Goal: Task Accomplishment & Management: Manage account settings

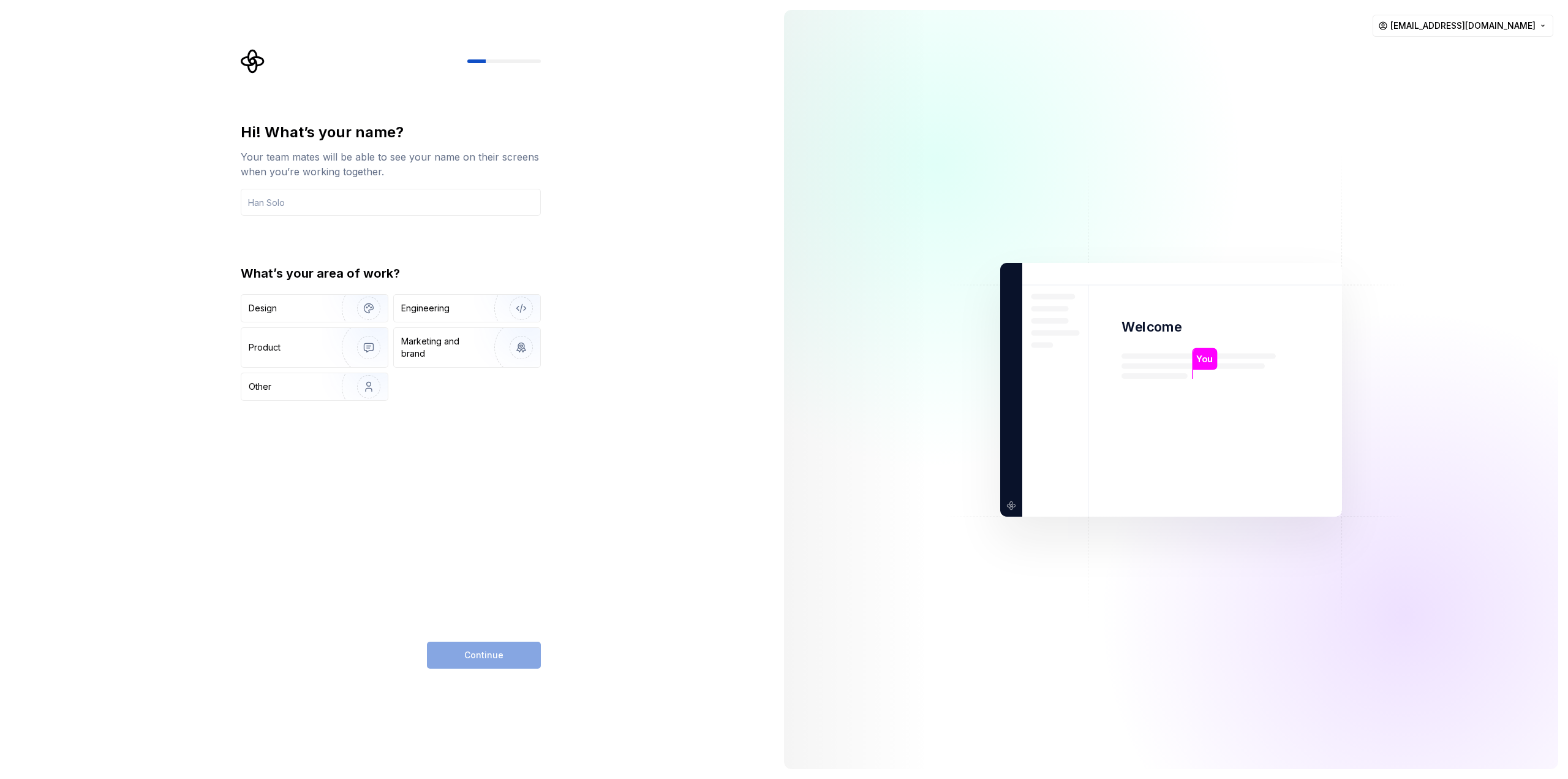
type input "l"
type input "zlivuk"
click at [429, 311] on div "Engineering" at bounding box center [426, 308] width 48 height 12
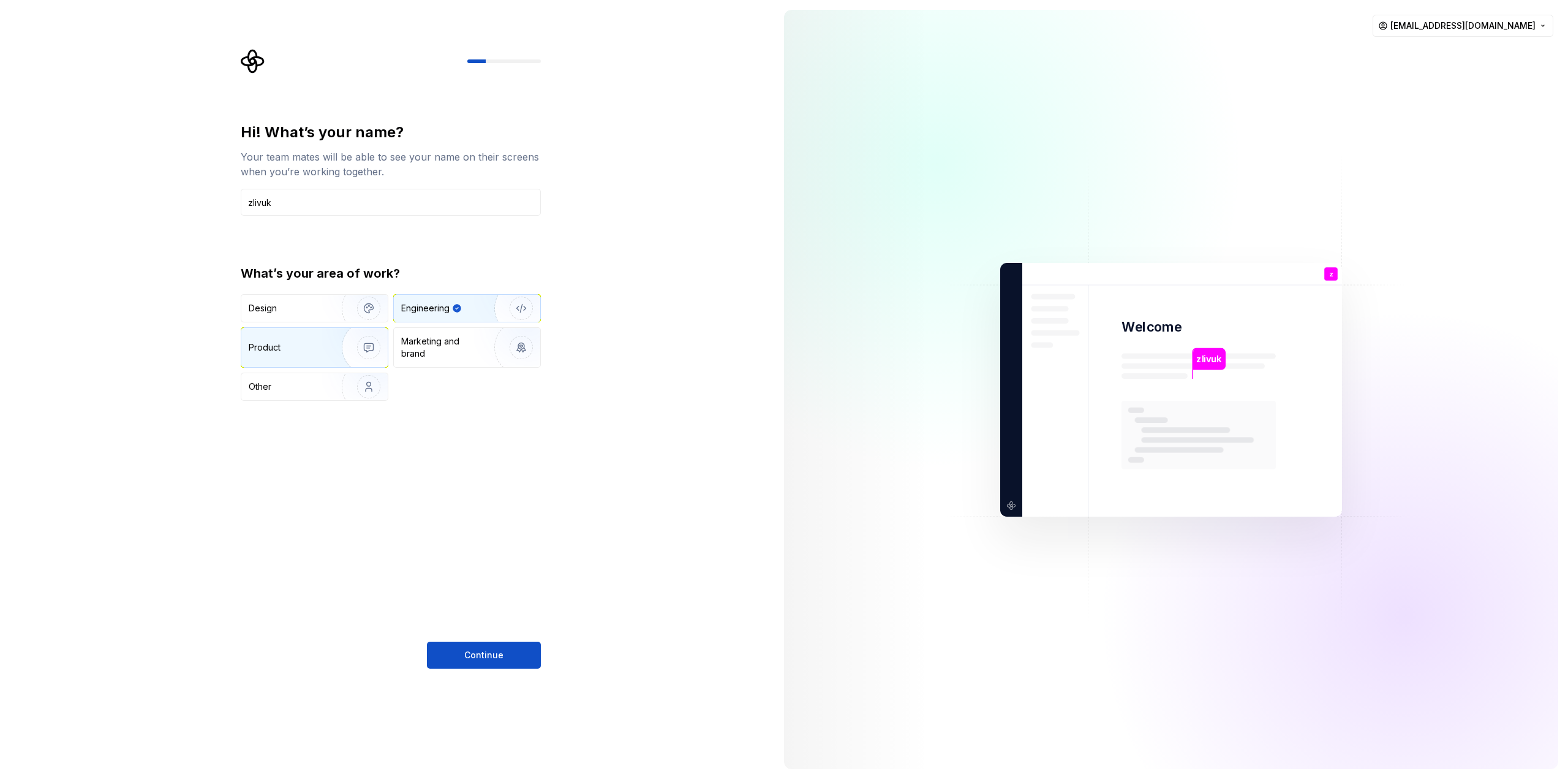
click at [377, 345] on img "button" at bounding box center [360, 347] width 79 height 82
click at [349, 301] on img "button" at bounding box center [360, 308] width 79 height 82
drag, startPoint x: 488, startPoint y: 649, endPoint x: 475, endPoint y: 479, distance: 170.5
click at [487, 548] on div "Hi! What’s your name? Your team mates will be able to see your name on their sc…" at bounding box center [391, 395] width 300 height 546
click at [487, 313] on img "button" at bounding box center [513, 308] width 79 height 82
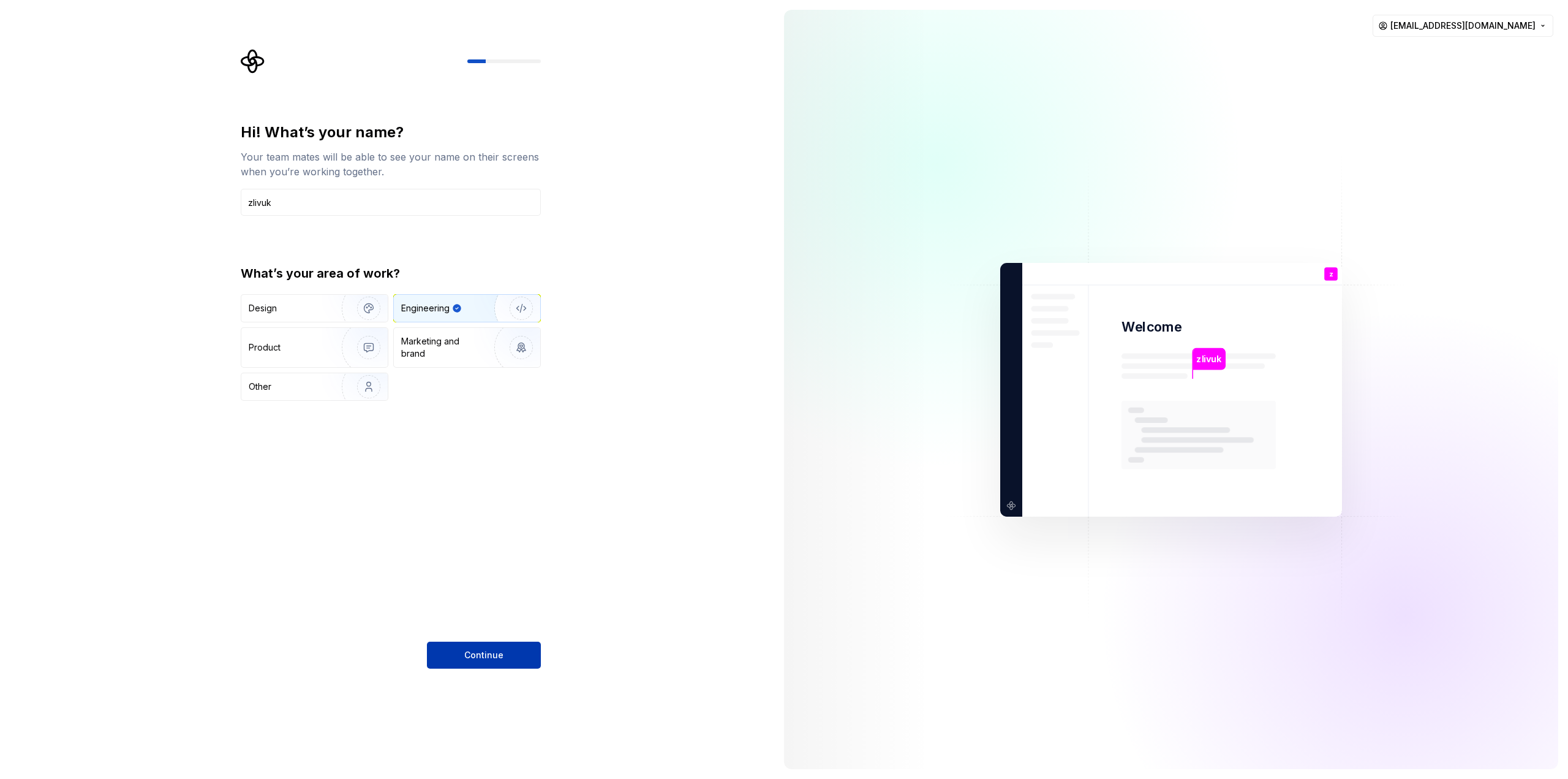
click at [488, 654] on span "Continue" at bounding box center [483, 655] width 39 height 12
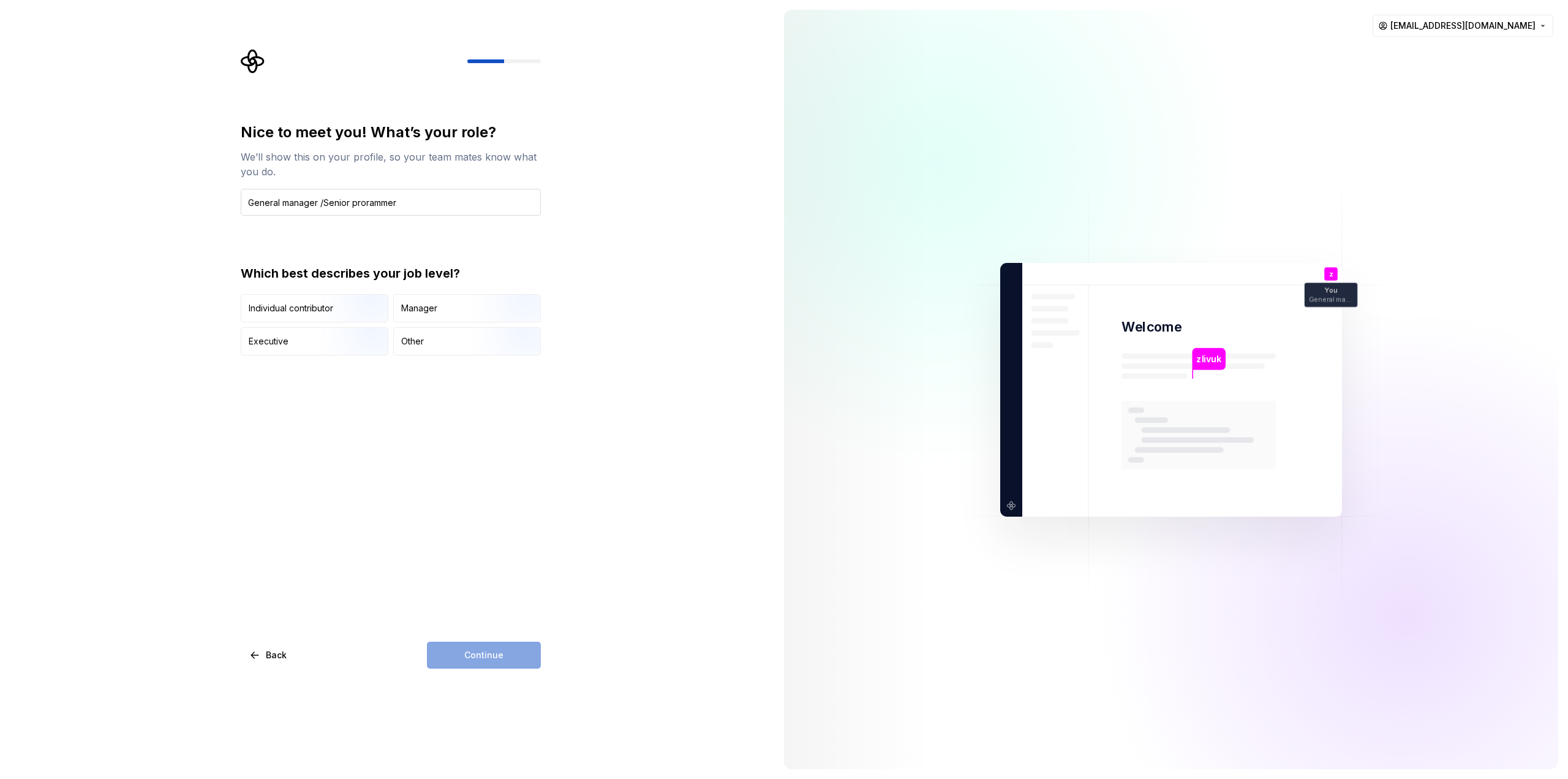
click at [365, 206] on input "General manager /Senior prorammer" at bounding box center [391, 202] width 300 height 27
drag, startPoint x: 429, startPoint y: 209, endPoint x: 322, endPoint y: 204, distance: 107.1
click at [322, 204] on input "General manager /Senior programmer" at bounding box center [391, 202] width 300 height 27
type input "General manager"
click at [338, 338] on img "button" at bounding box center [358, 357] width 79 height 82
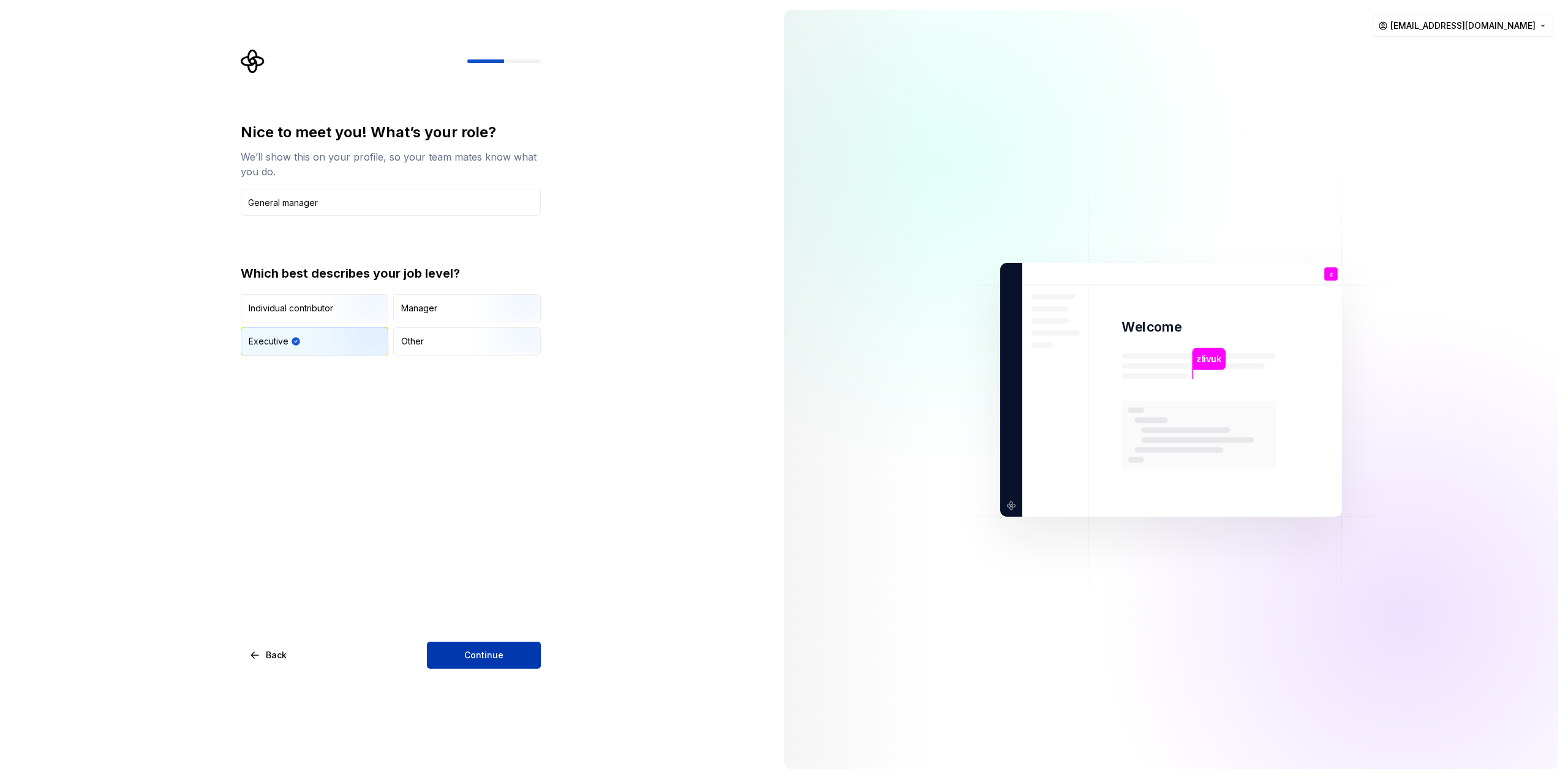
click at [509, 650] on button "Continue" at bounding box center [484, 655] width 114 height 27
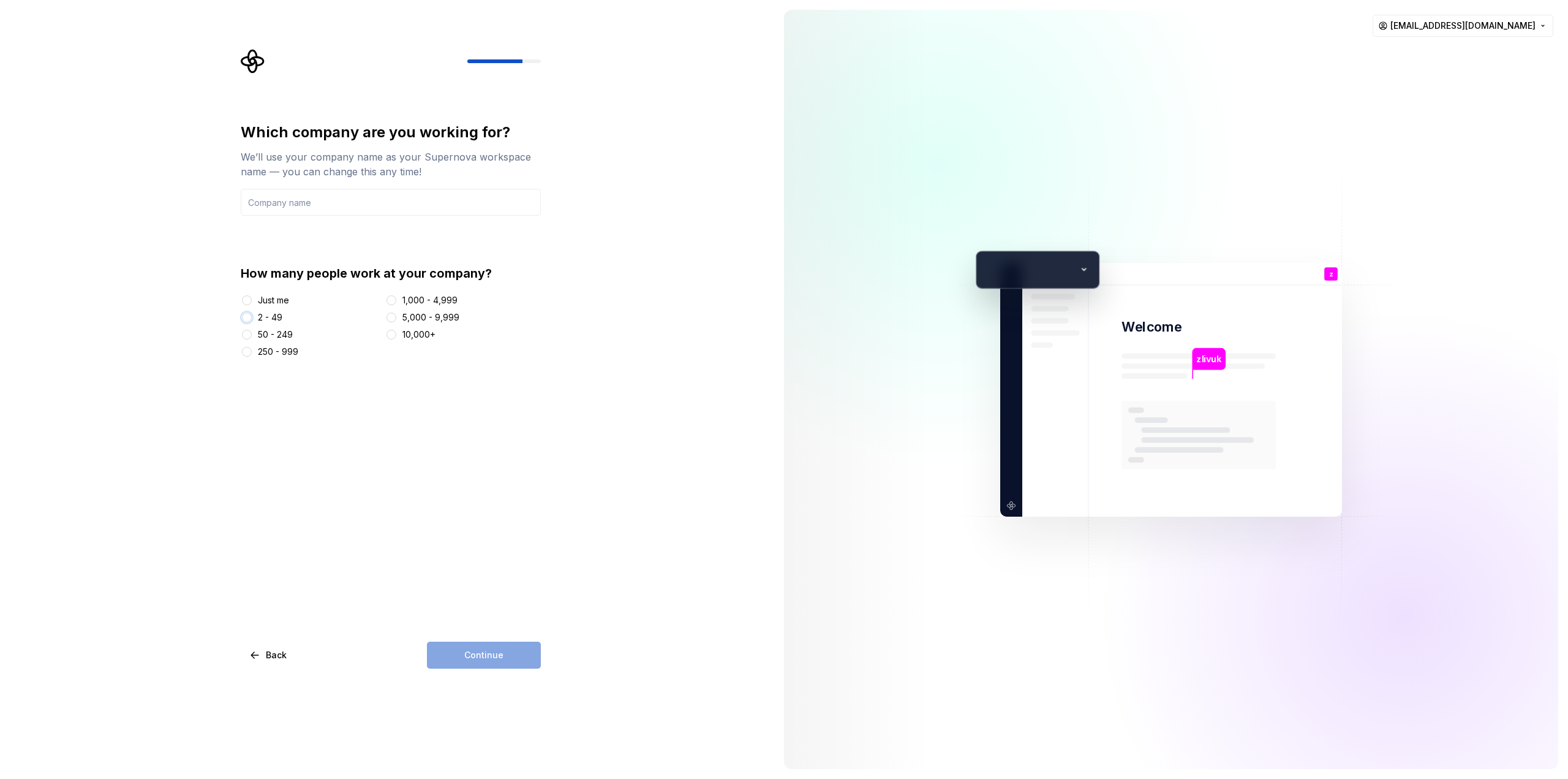
click at [249, 316] on button "2 - 49" at bounding box center [247, 317] width 10 height 10
click at [337, 208] on input "text" at bounding box center [391, 202] width 300 height 27
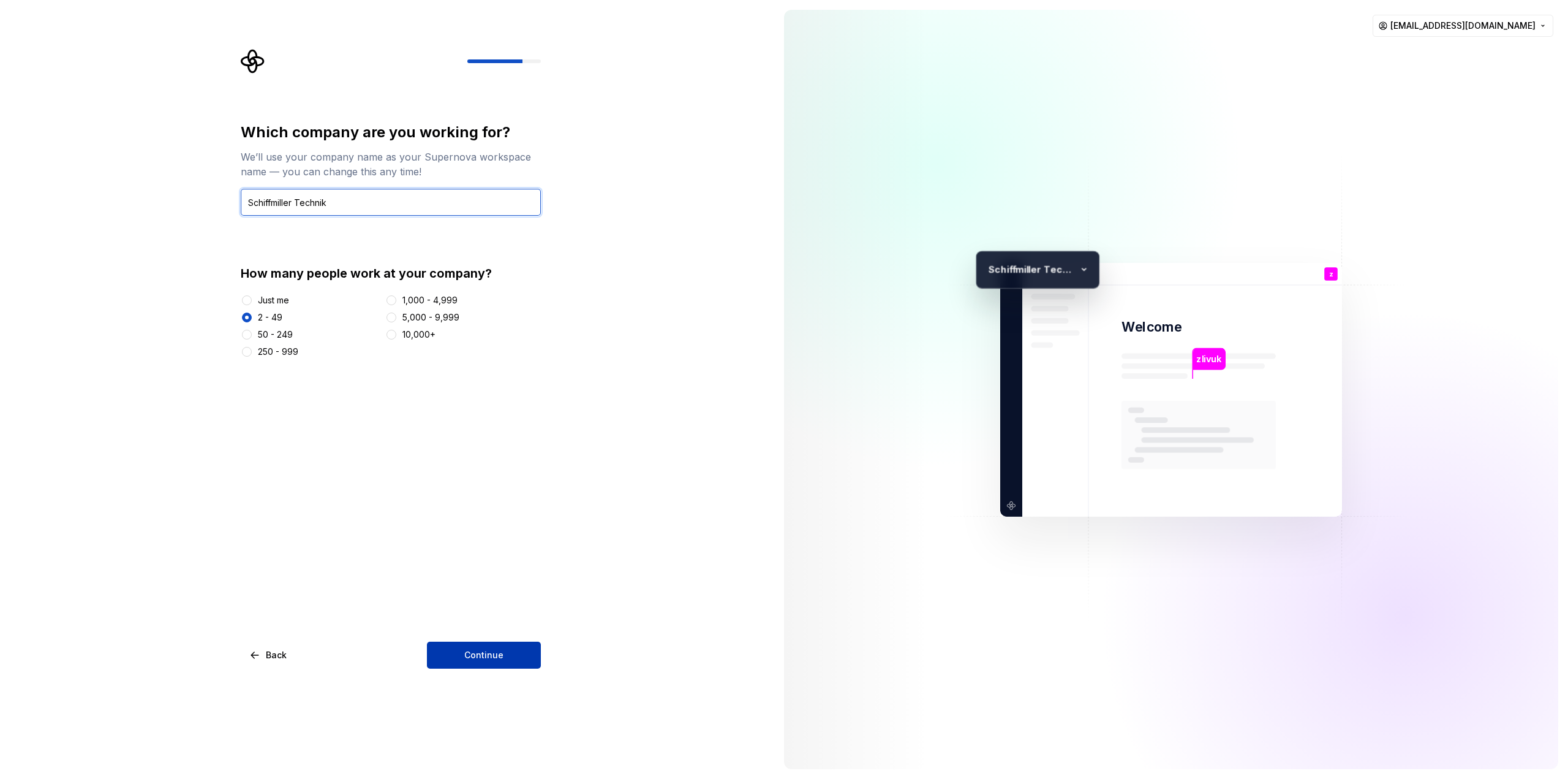
type input "Schiffmiller Technik"
click at [488, 648] on button "Continue" at bounding box center [484, 655] width 114 height 27
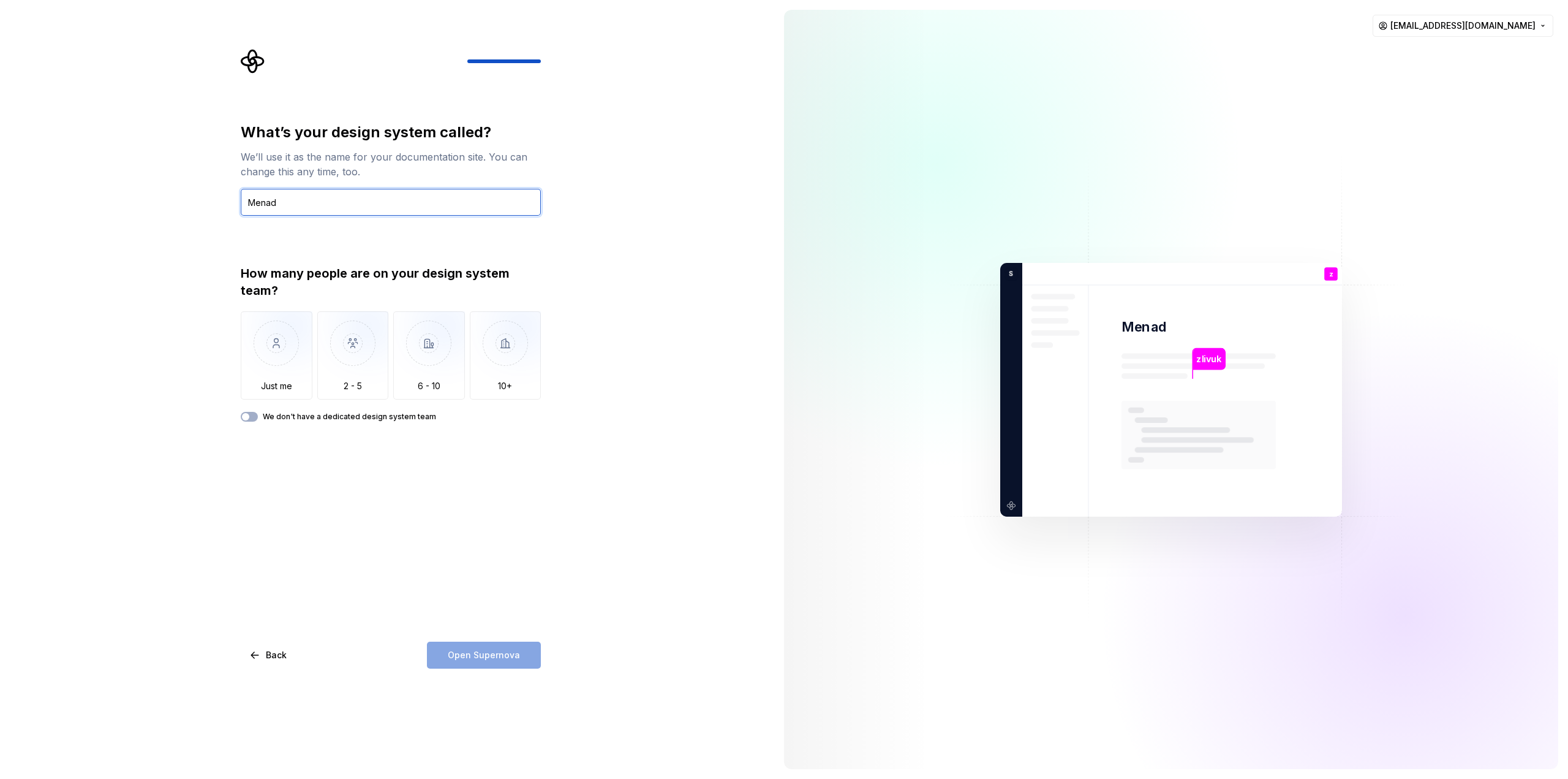
drag, startPoint x: 302, startPoint y: 201, endPoint x: 227, endPoint y: 190, distance: 75.8
click at [227, 190] on div "What’s your design system called? We’ll use it as the name for your documentati…" at bounding box center [387, 389] width 774 height 779
type input "AI MANGER BUILDING"
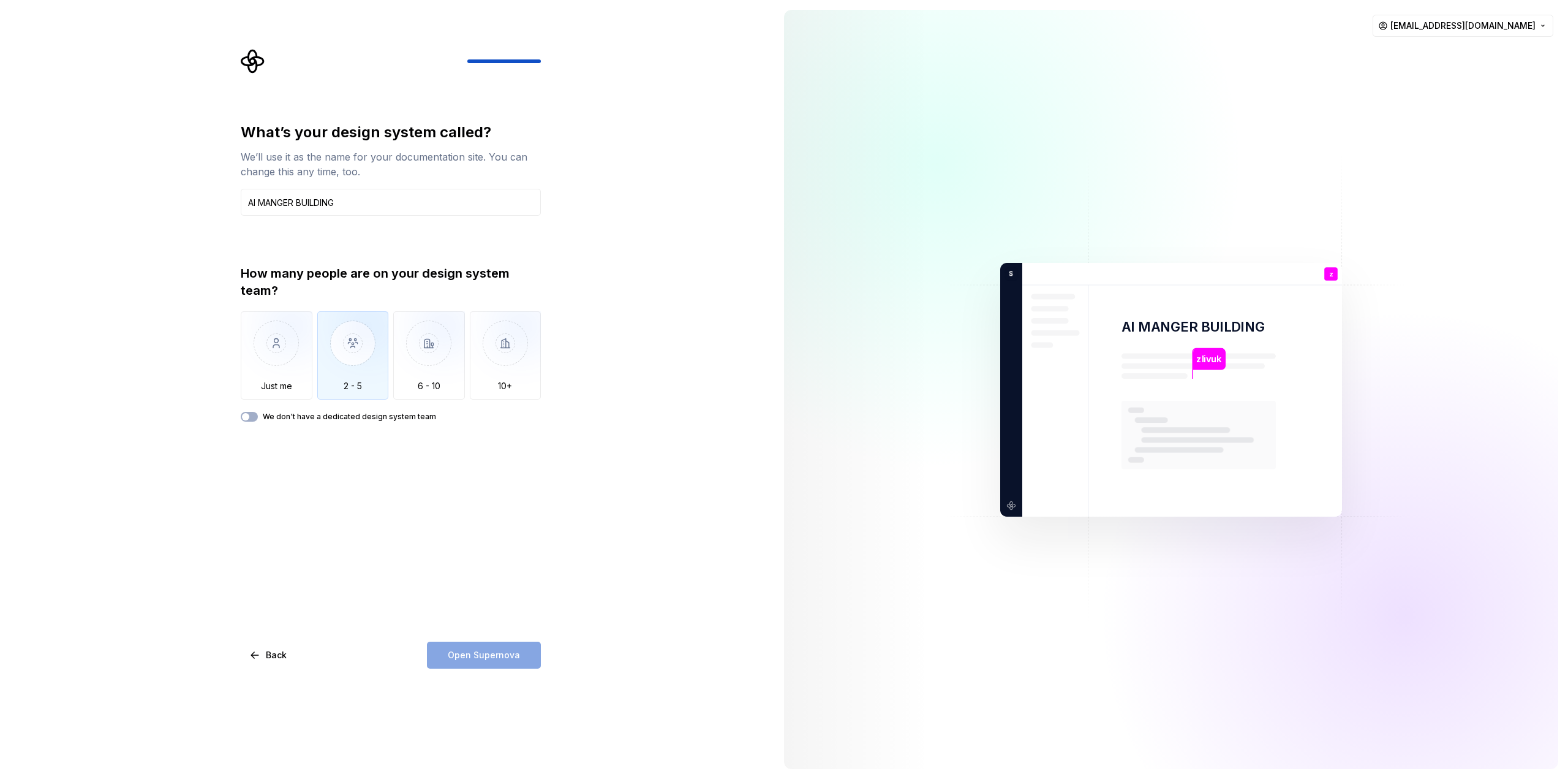
click at [363, 354] on img "button" at bounding box center [353, 352] width 72 height 82
click at [253, 415] on button "We don't have a dedicated design system team" at bounding box center [249, 416] width 17 height 10
click at [460, 656] on span "Open Supernova" at bounding box center [484, 655] width 72 height 12
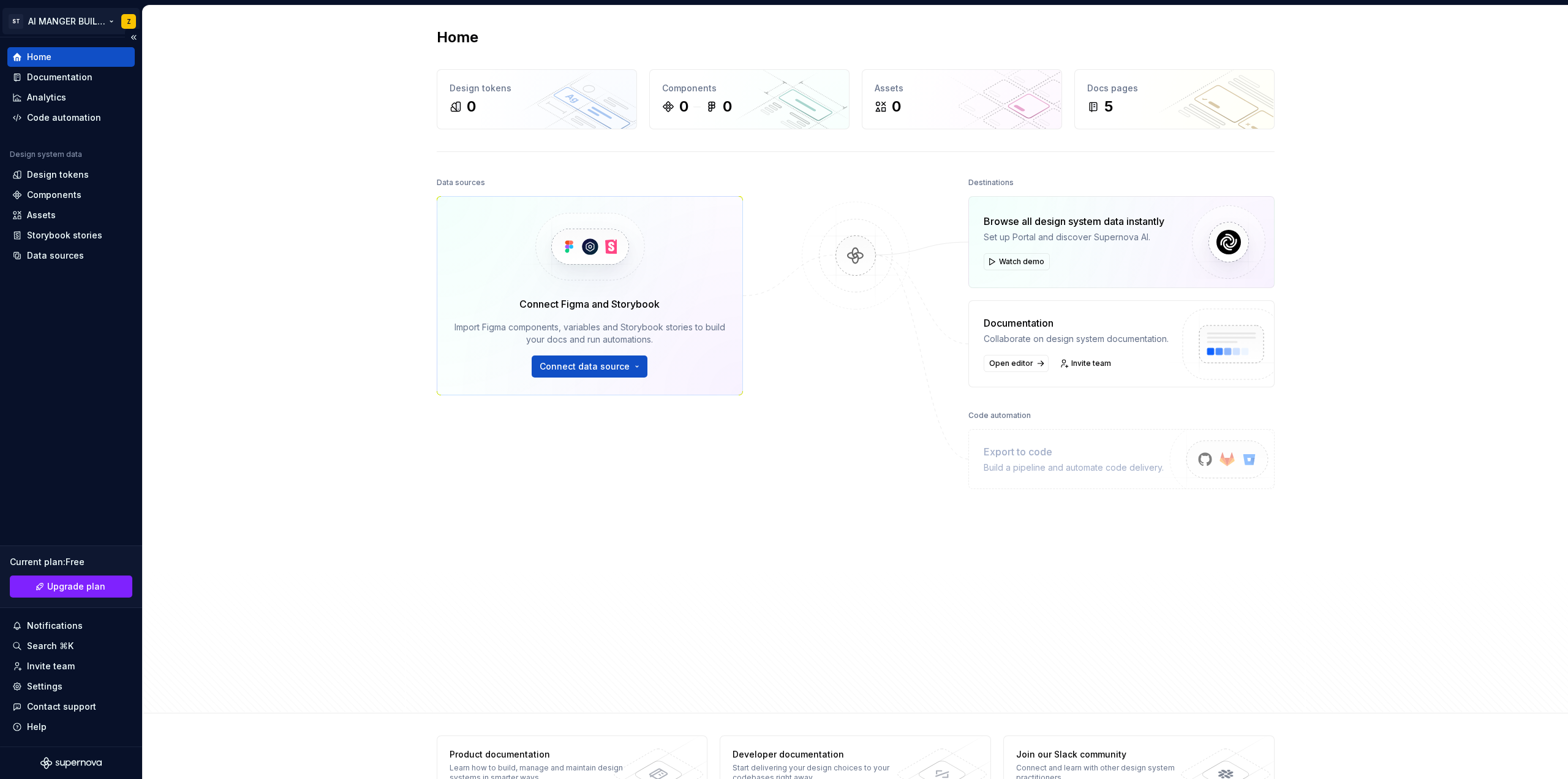
click at [79, 22] on html "ST AI MANGER BUILDING Z Home Documentation Analytics Code automation Design sys…" at bounding box center [784, 389] width 1568 height 779
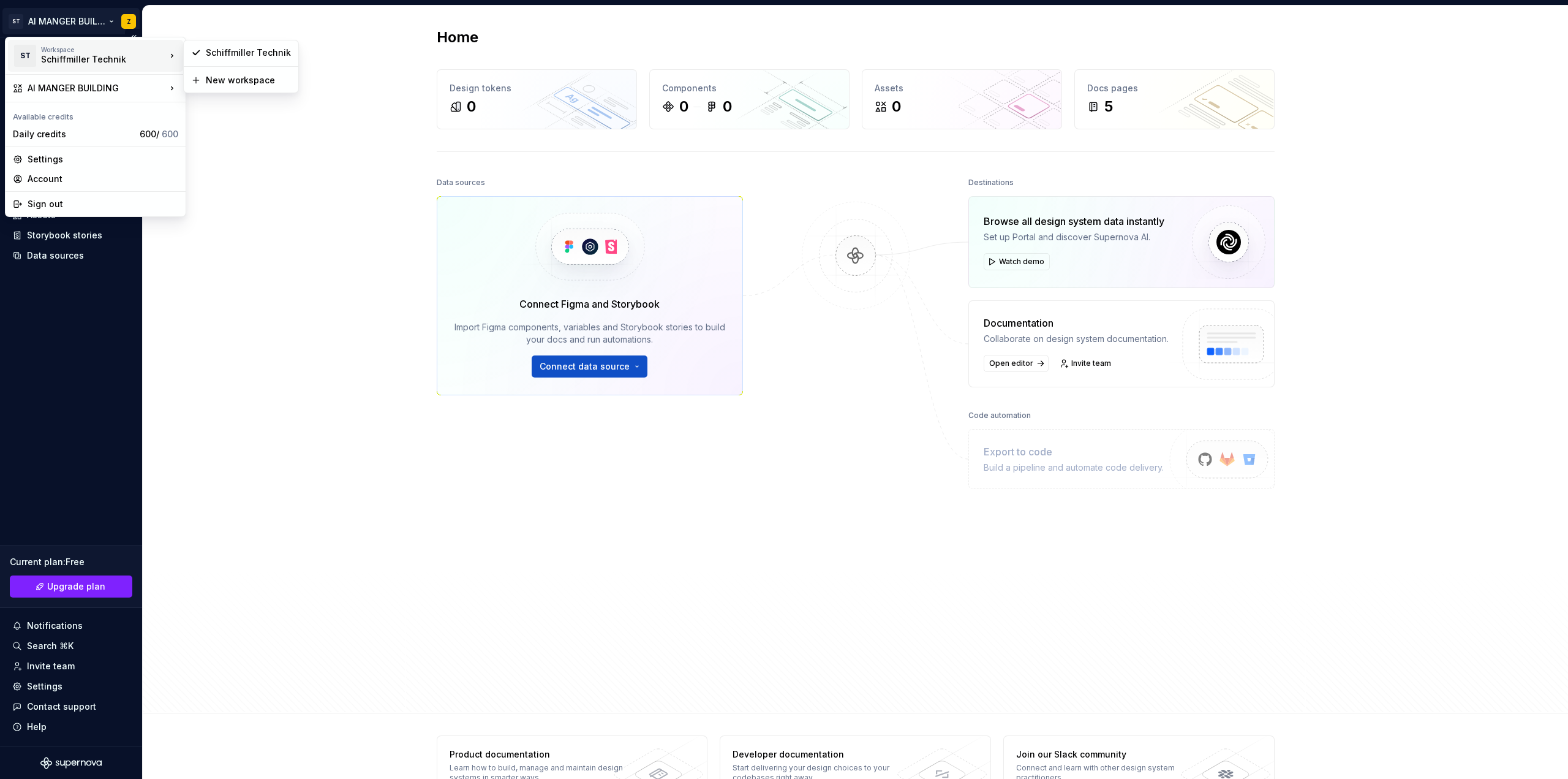
click at [219, 214] on html "ST AI MANGER BUILDING Z Home Documentation Analytics Code automation Design sys…" at bounding box center [784, 389] width 1568 height 779
click at [119, 386] on div "Home Documentation Analytics Code automation Design system data Design tokens C…" at bounding box center [71, 391] width 142 height 709
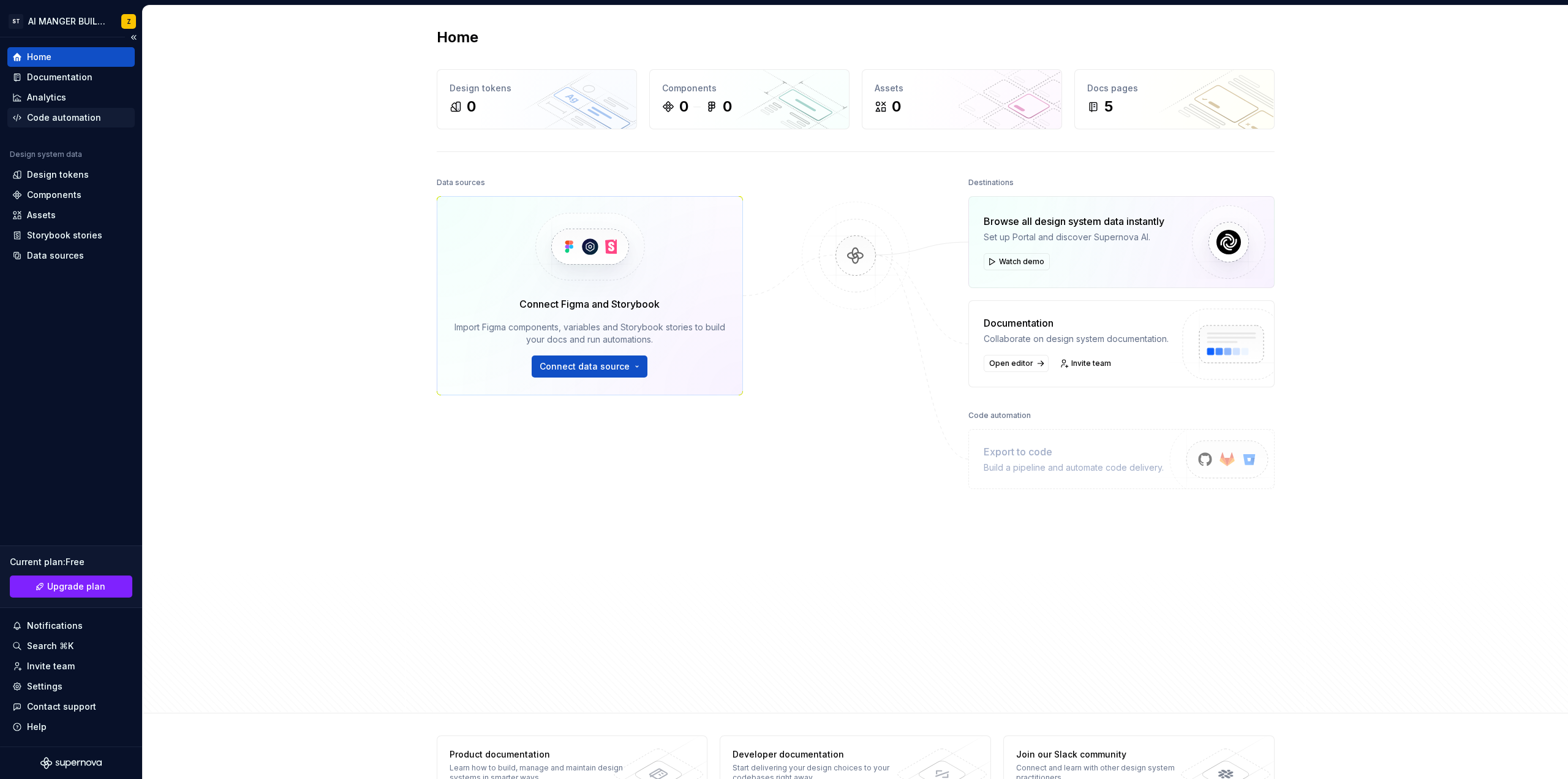
click at [66, 119] on div "Code automation" at bounding box center [64, 117] width 74 height 12
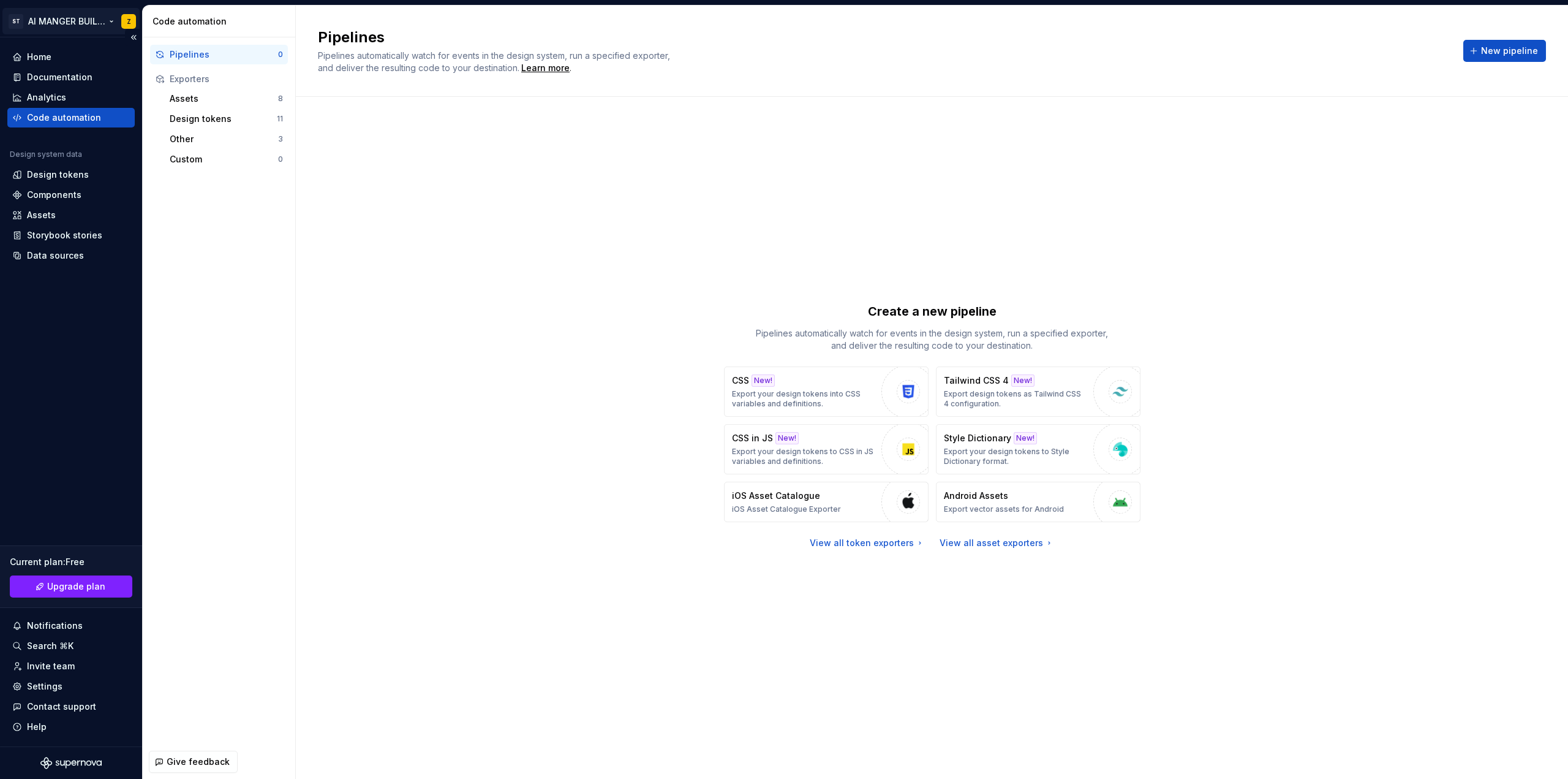
click at [58, 21] on html "ST AI MANGER BUILDING Z Home Documentation Analytics Code automation Design sys…" at bounding box center [784, 389] width 1568 height 779
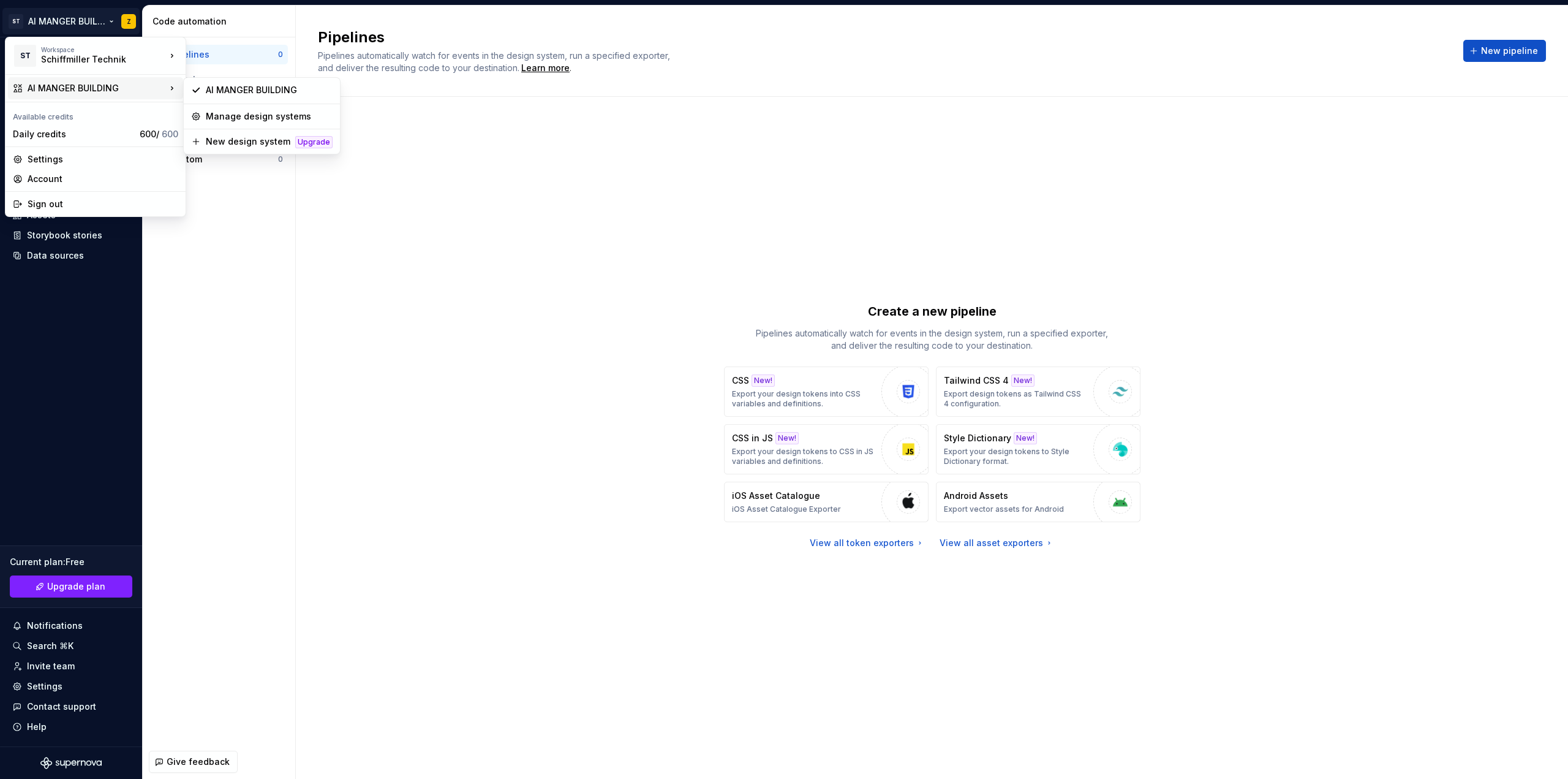
click at [81, 90] on div "AI MANGER BUILDING" at bounding box center [97, 88] width 139 height 12
click at [164, 87] on div "AI MANGER BUILDING" at bounding box center [97, 88] width 139 height 12
click at [249, 143] on div "New design system" at bounding box center [247, 141] width 84 height 12
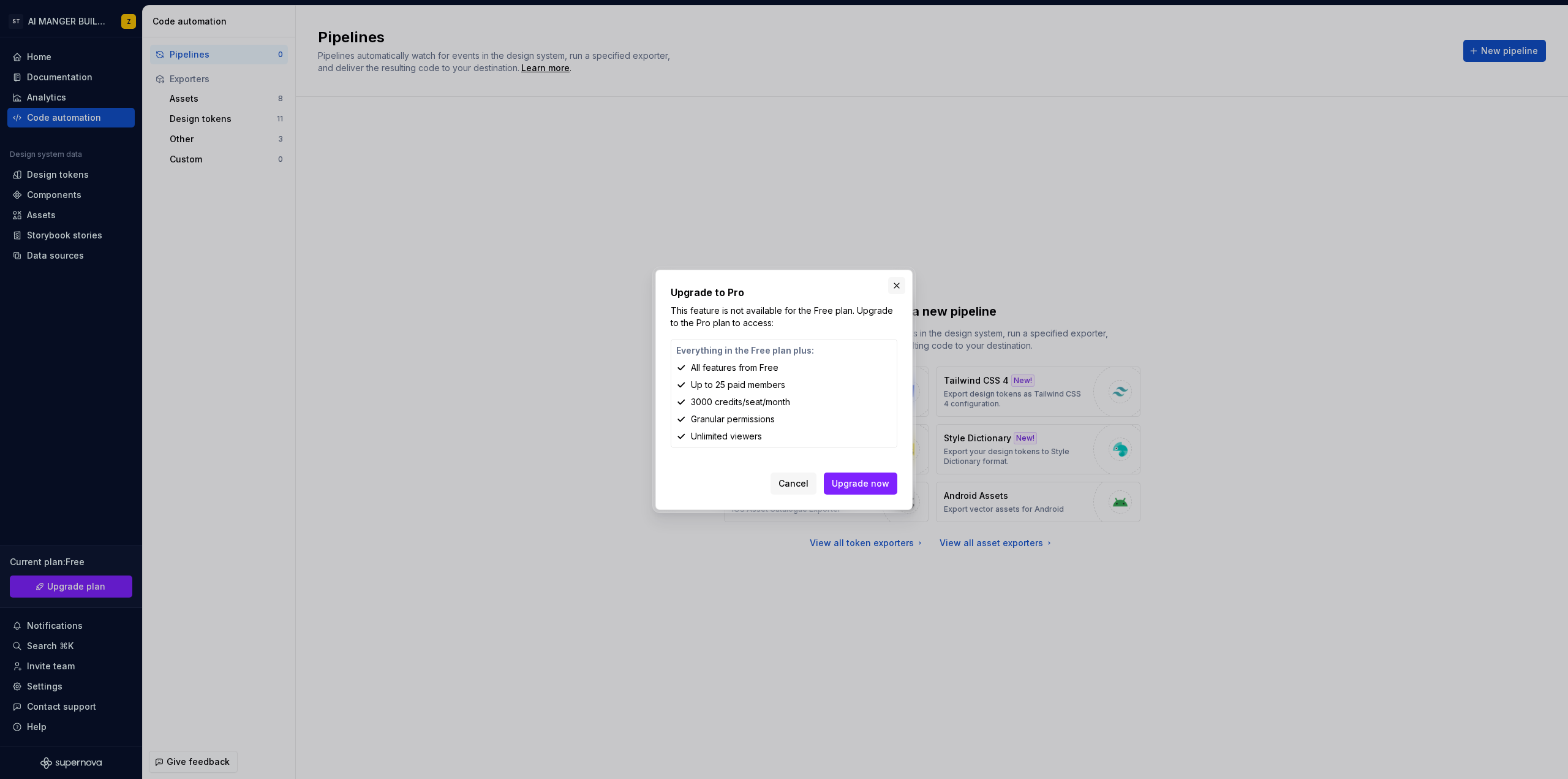
click at [904, 283] on button "button" at bounding box center [896, 285] width 17 height 17
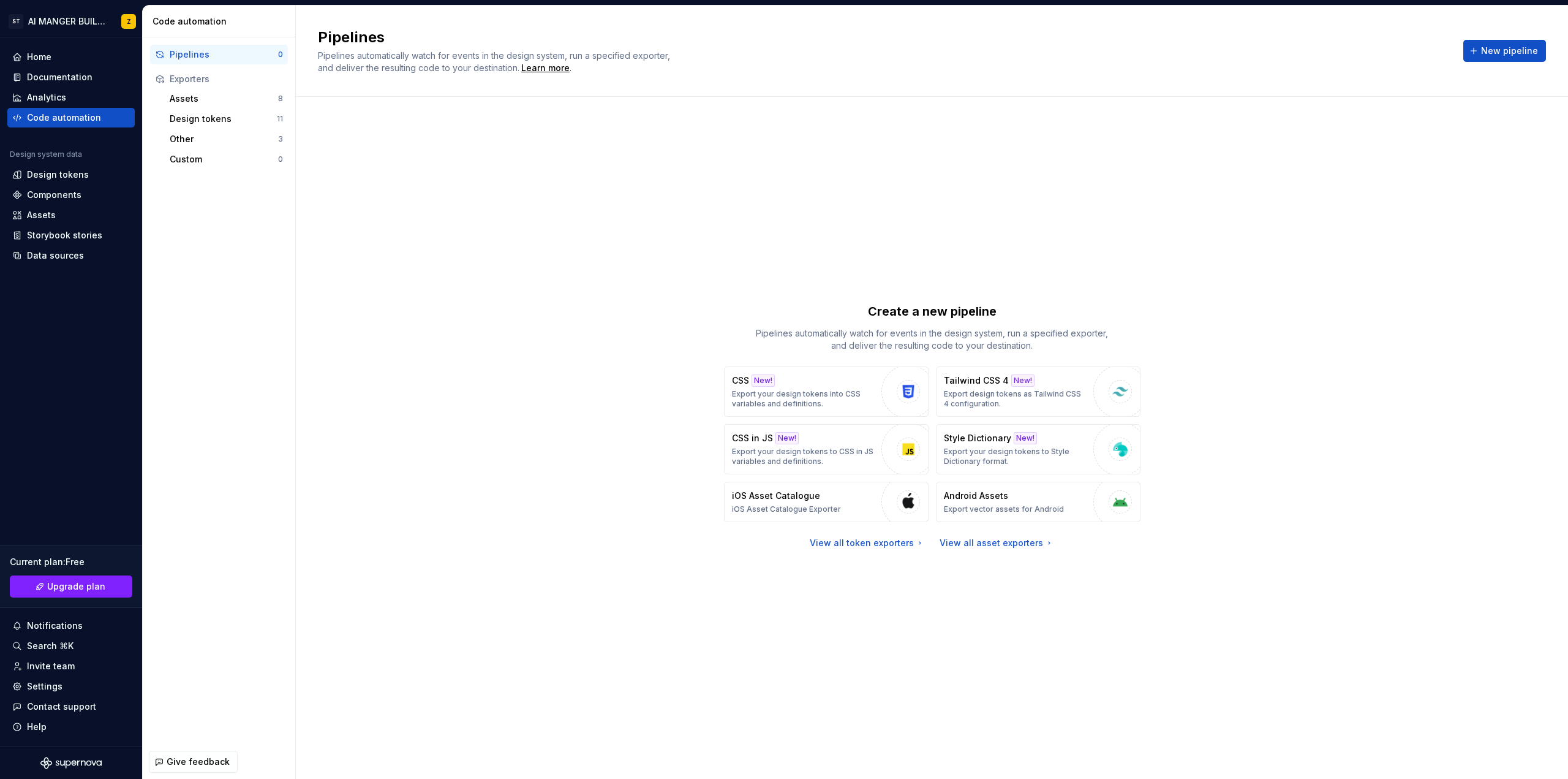
click at [901, 283] on div "Create a new pipeline Pipelines automatically watch for events in the design sy…" at bounding box center [932, 425] width 1228 height 613
click at [43, 53] on div "Home" at bounding box center [39, 57] width 24 height 12
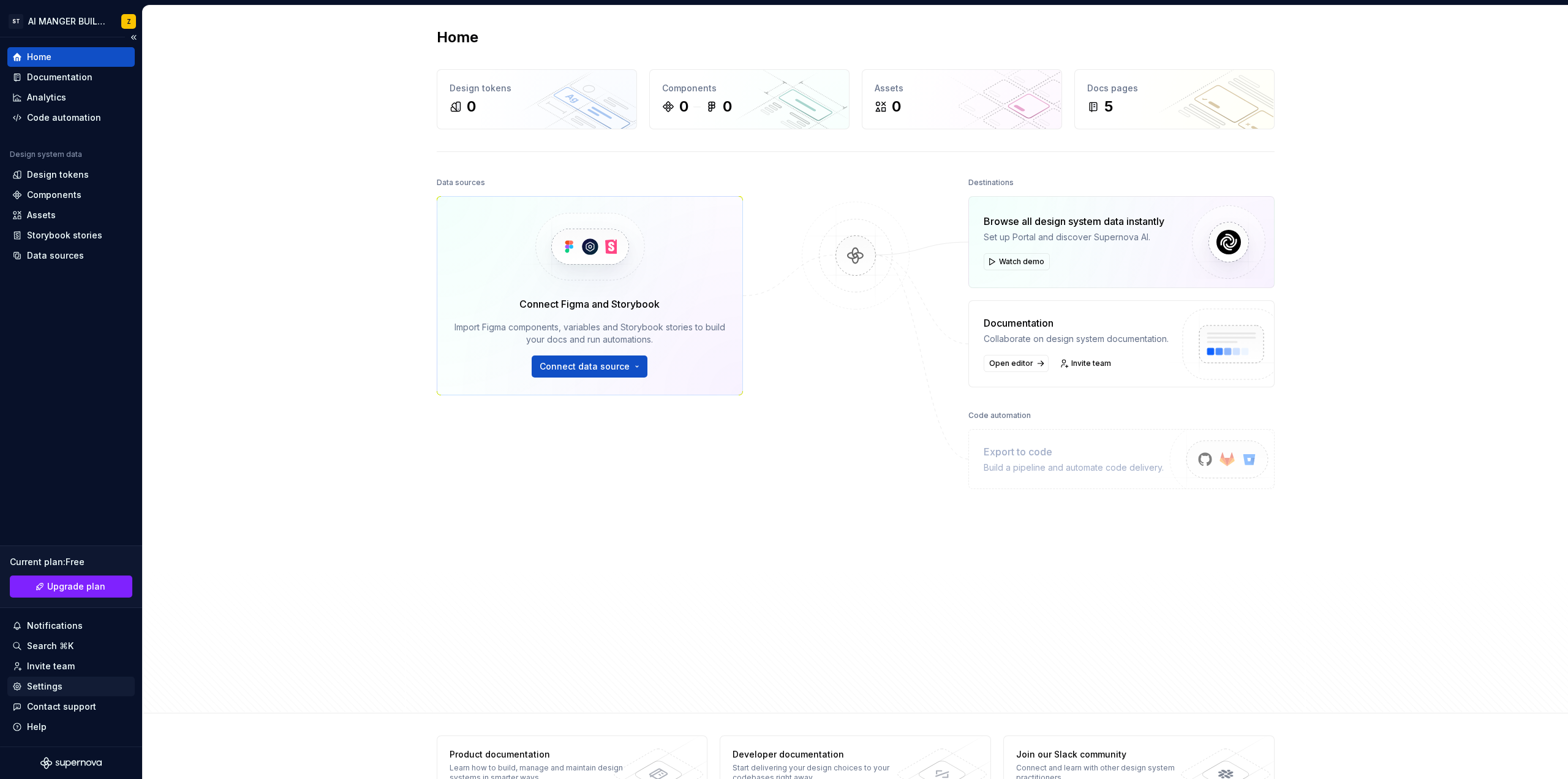
click at [59, 686] on div "Settings" at bounding box center [45, 686] width 35 height 12
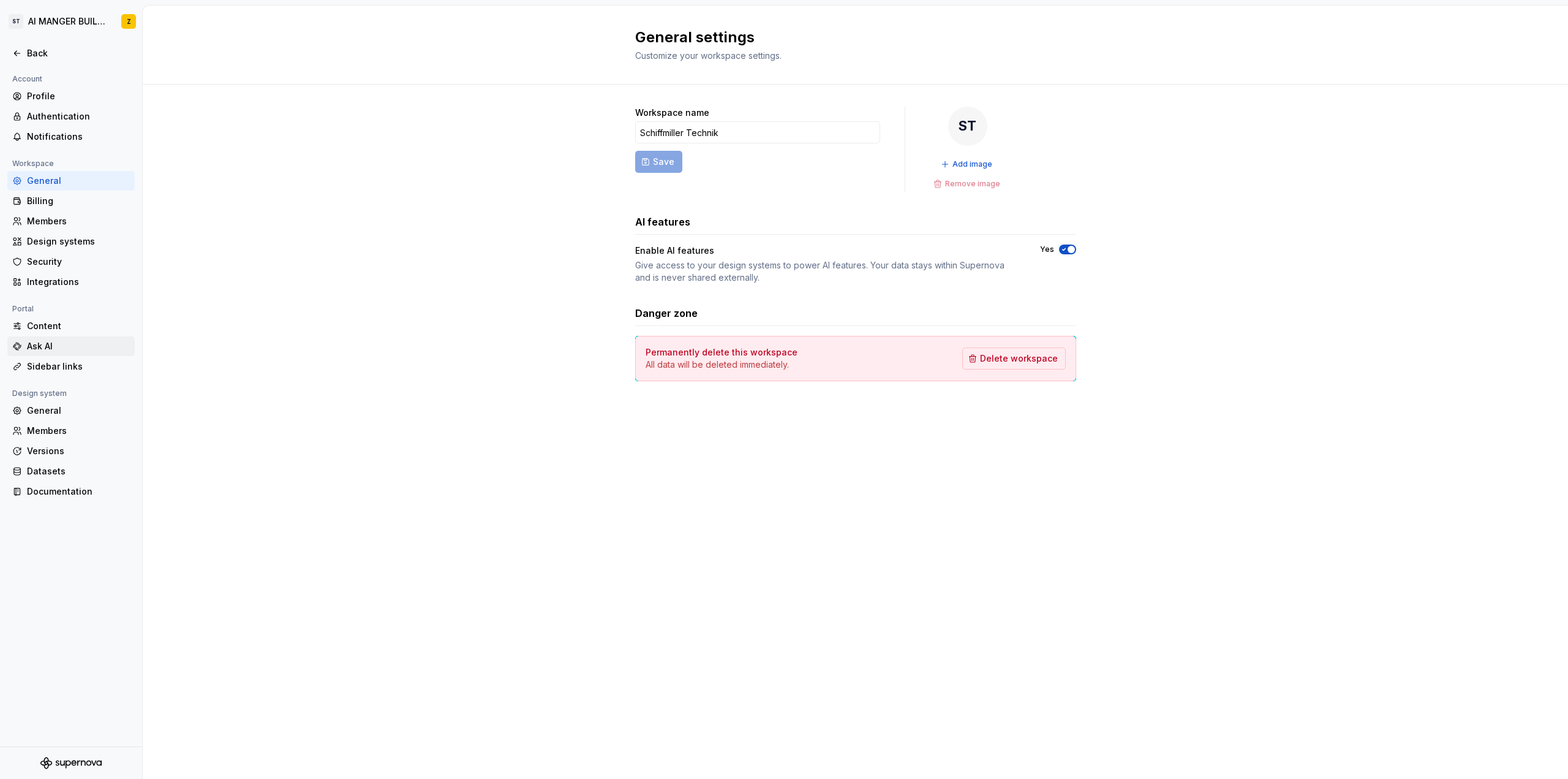
click at [39, 345] on div "Ask AI" at bounding box center [79, 346] width 103 height 12
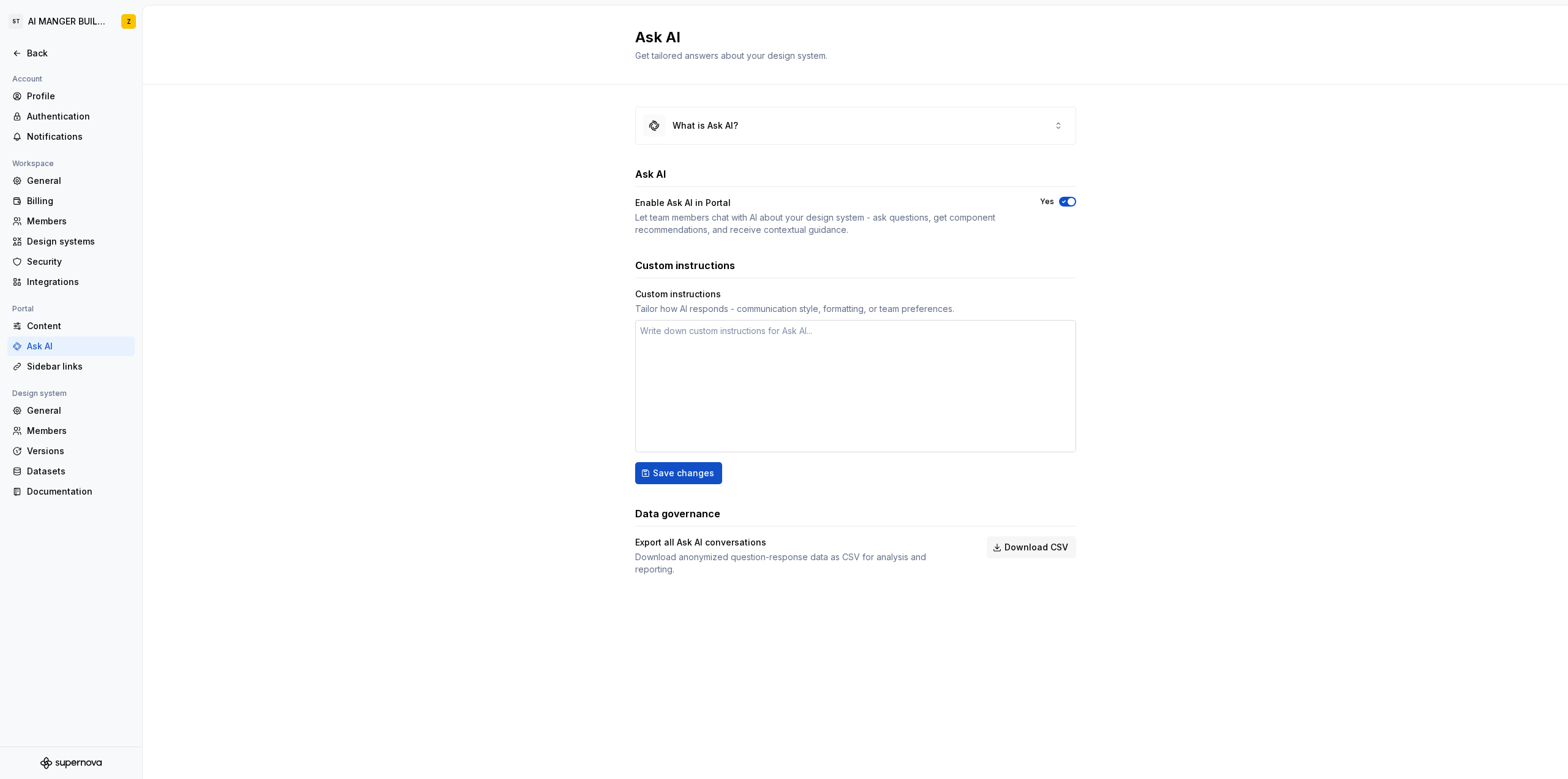
click at [700, 363] on textarea at bounding box center [855, 386] width 441 height 132
type textarea "*"
type textarea "b"
type textarea "*"
type textarea "ba"
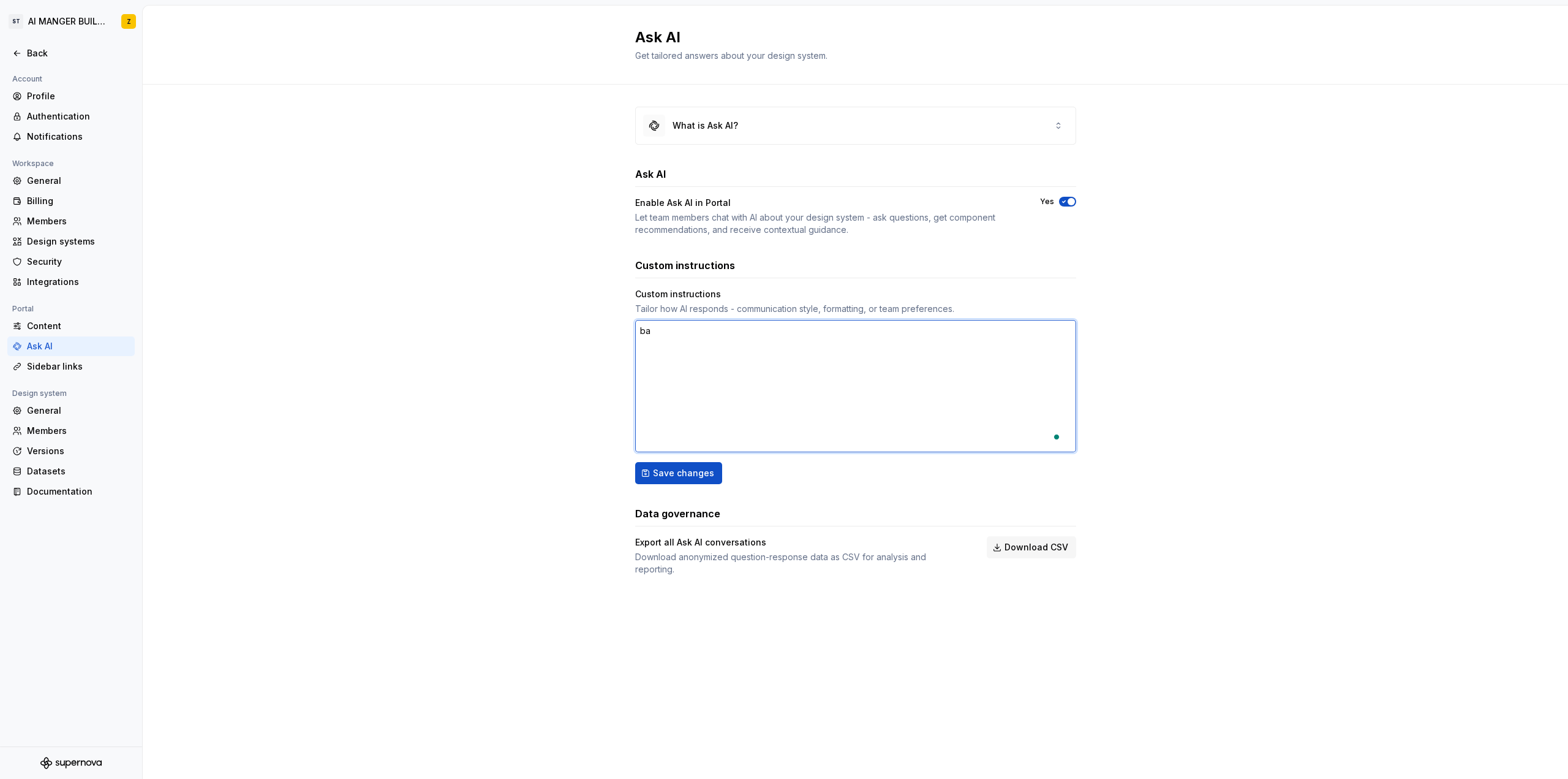
type textarea "*"
type textarea "bat"
type textarea "*"
type textarea "bati"
type textarea "*"
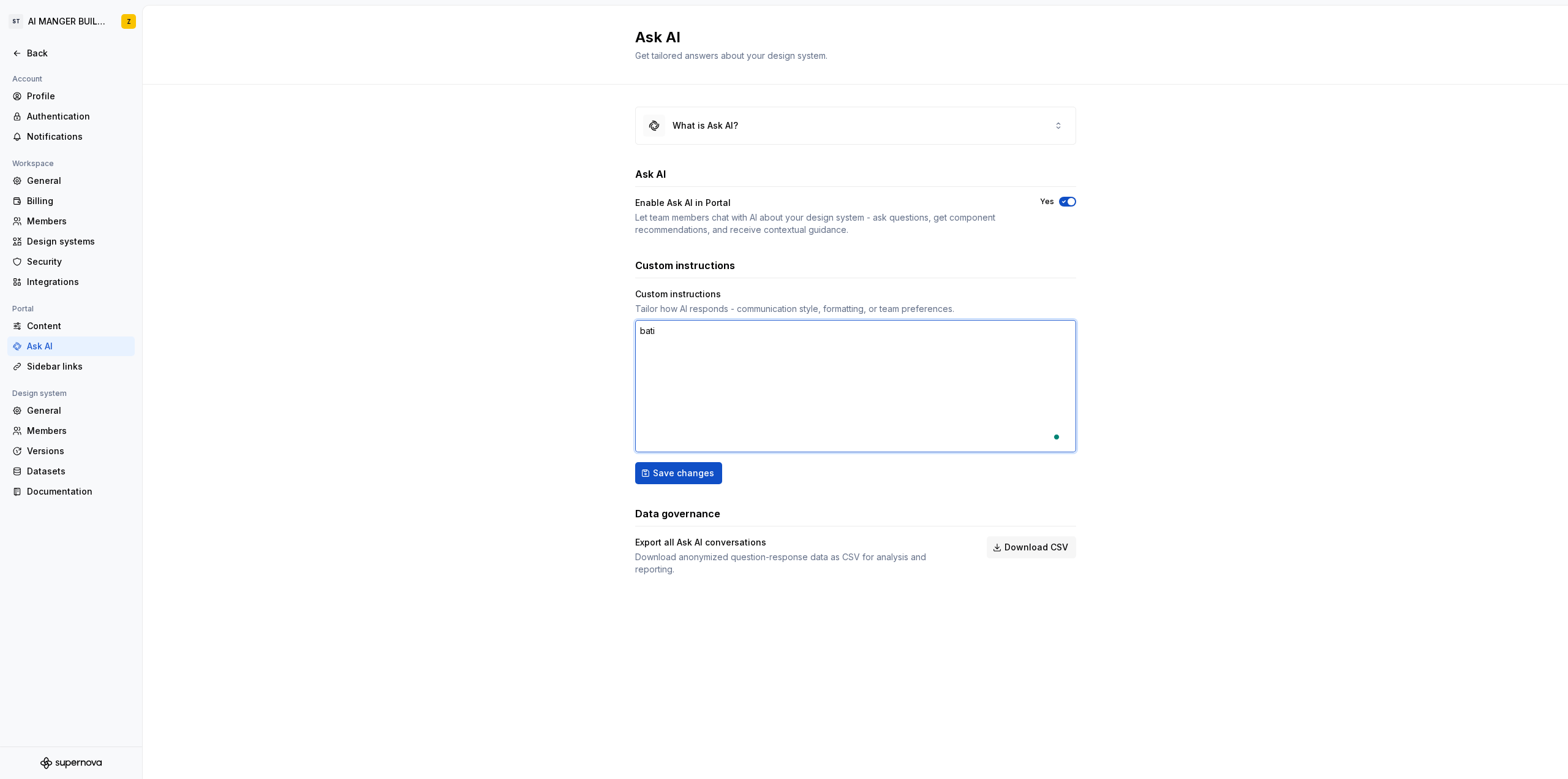
type textarea "batic"
type textarea "*"
type textarea "batice"
type textarea "*"
type textarea "batice"
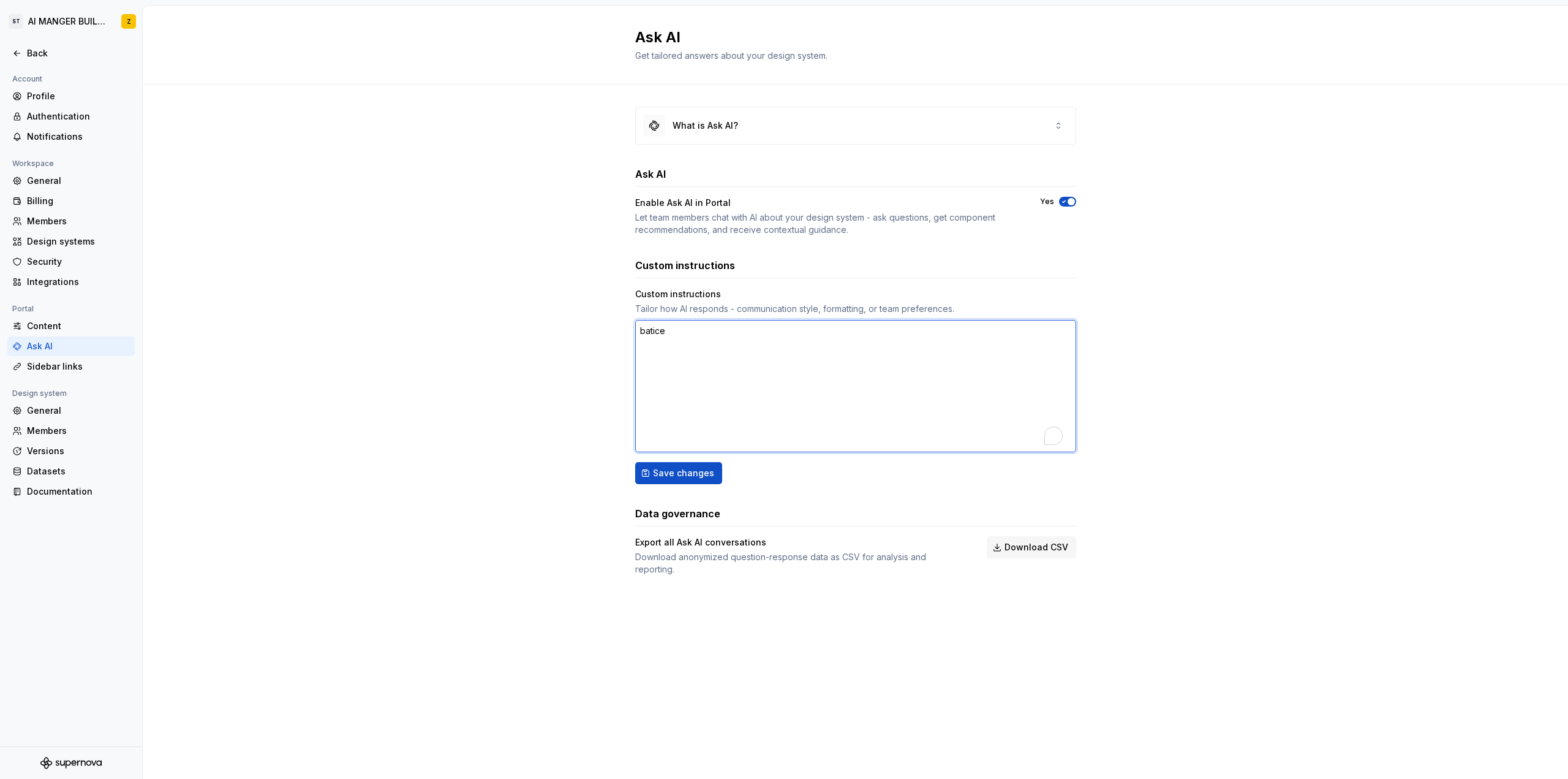
type textarea "*"
type textarea "batice d"
type textarea "*"
type textarea "batice da"
type textarea "*"
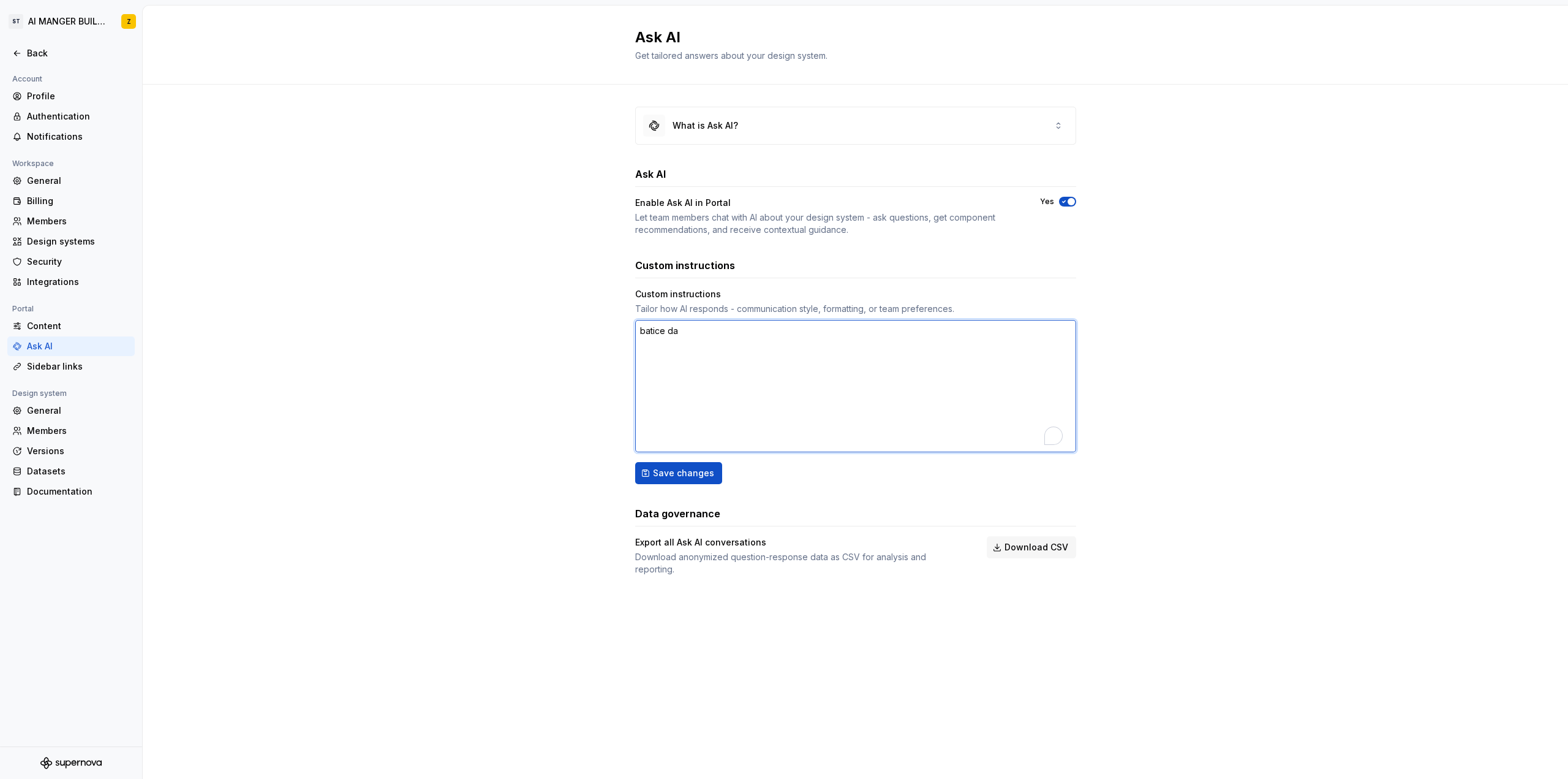
type textarea "batice da"
type textarea "*"
type textarea "batice da k"
type textarea "*"
type textarea "batice da"
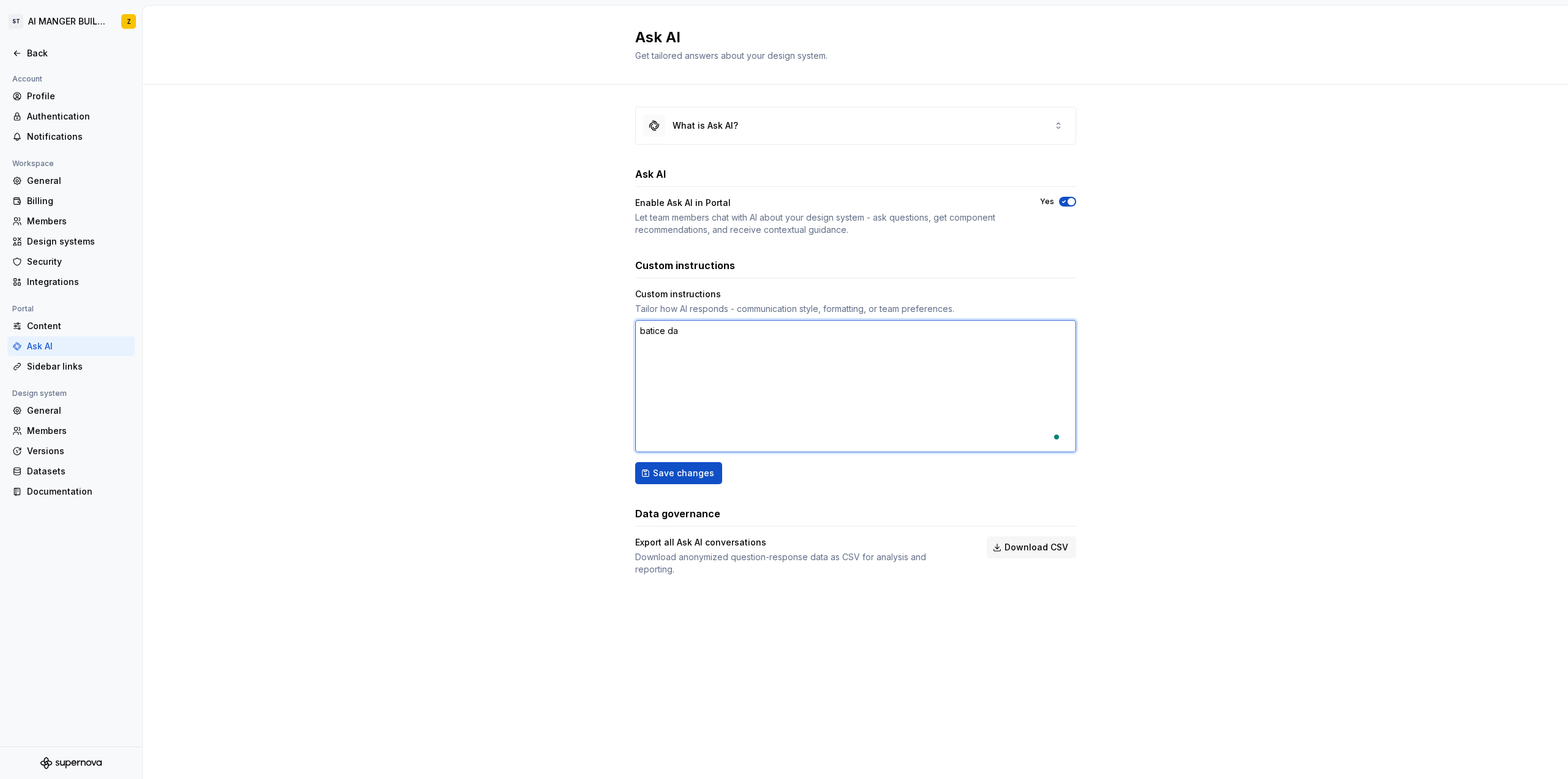
type textarea "*"
type textarea "batice da l"
type textarea "*"
type textarea "batice da li"
type textarea "*"
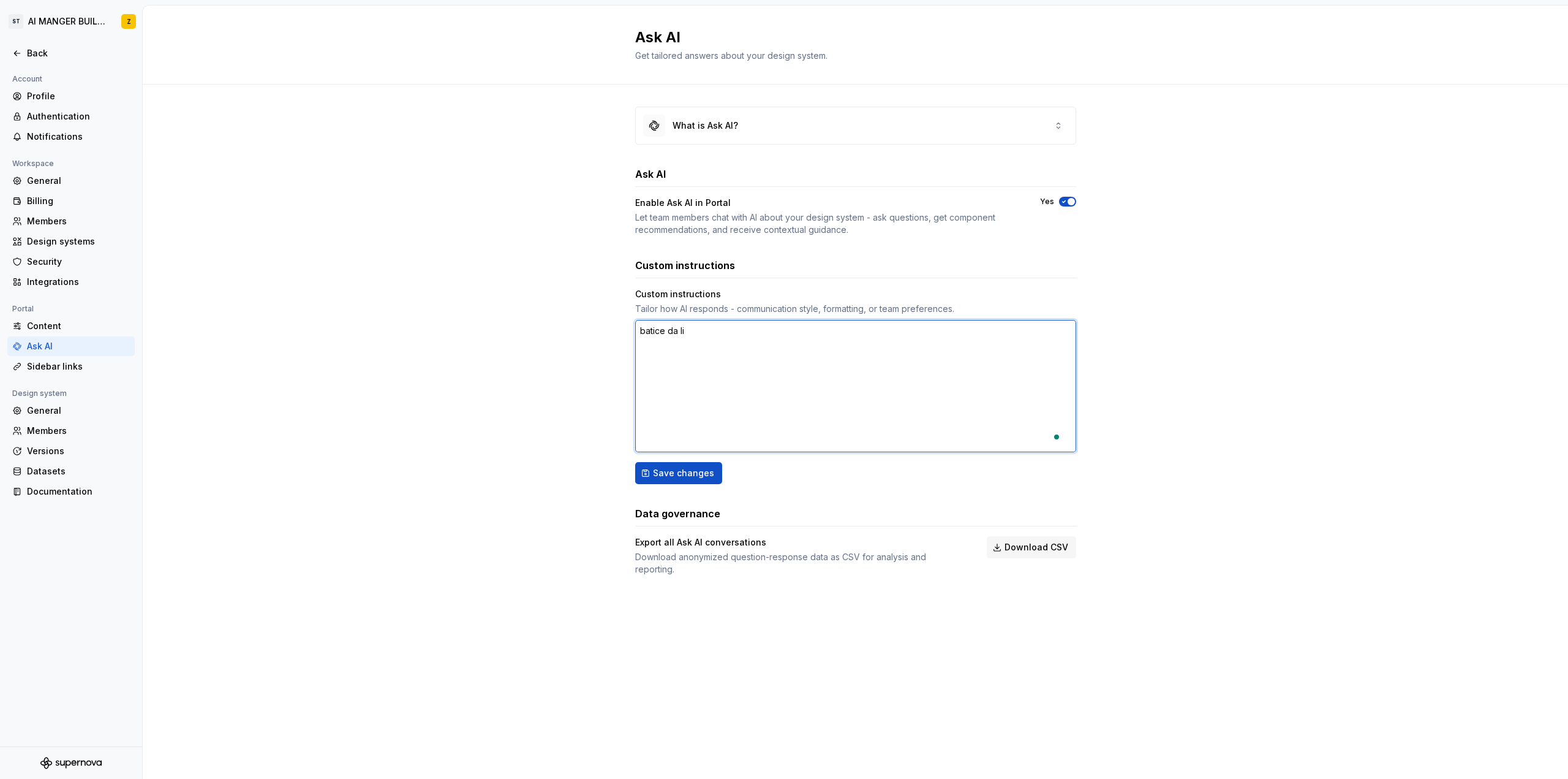
type textarea "batice da li"
type textarea "*"
type textarea "batice da li m"
type textarea "*"
type textarea "batice da li mo"
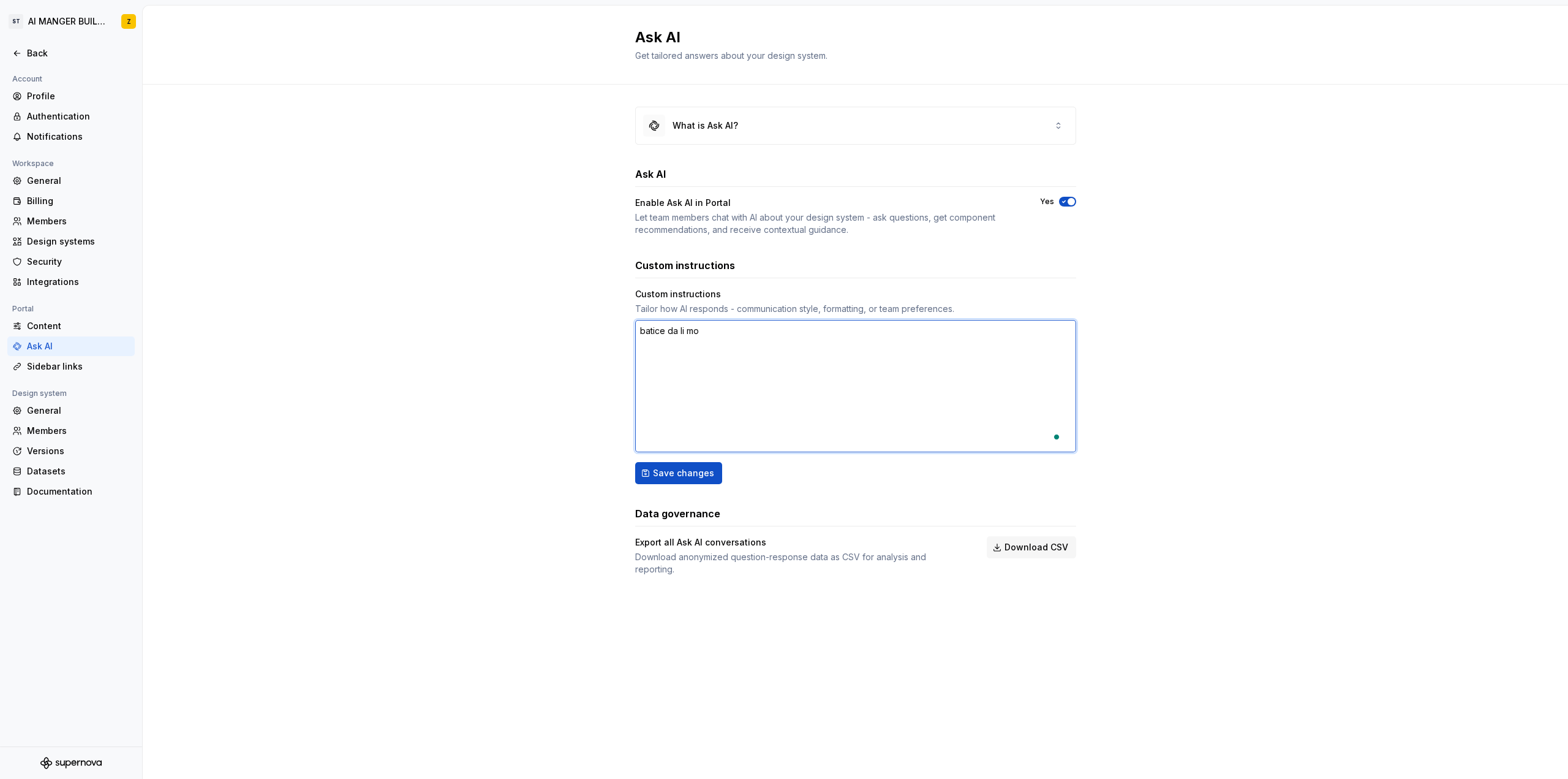
type textarea "*"
type textarea "batice da li moz"
type textarea "*"
type textarea "batice da li moze"
type textarea "*"
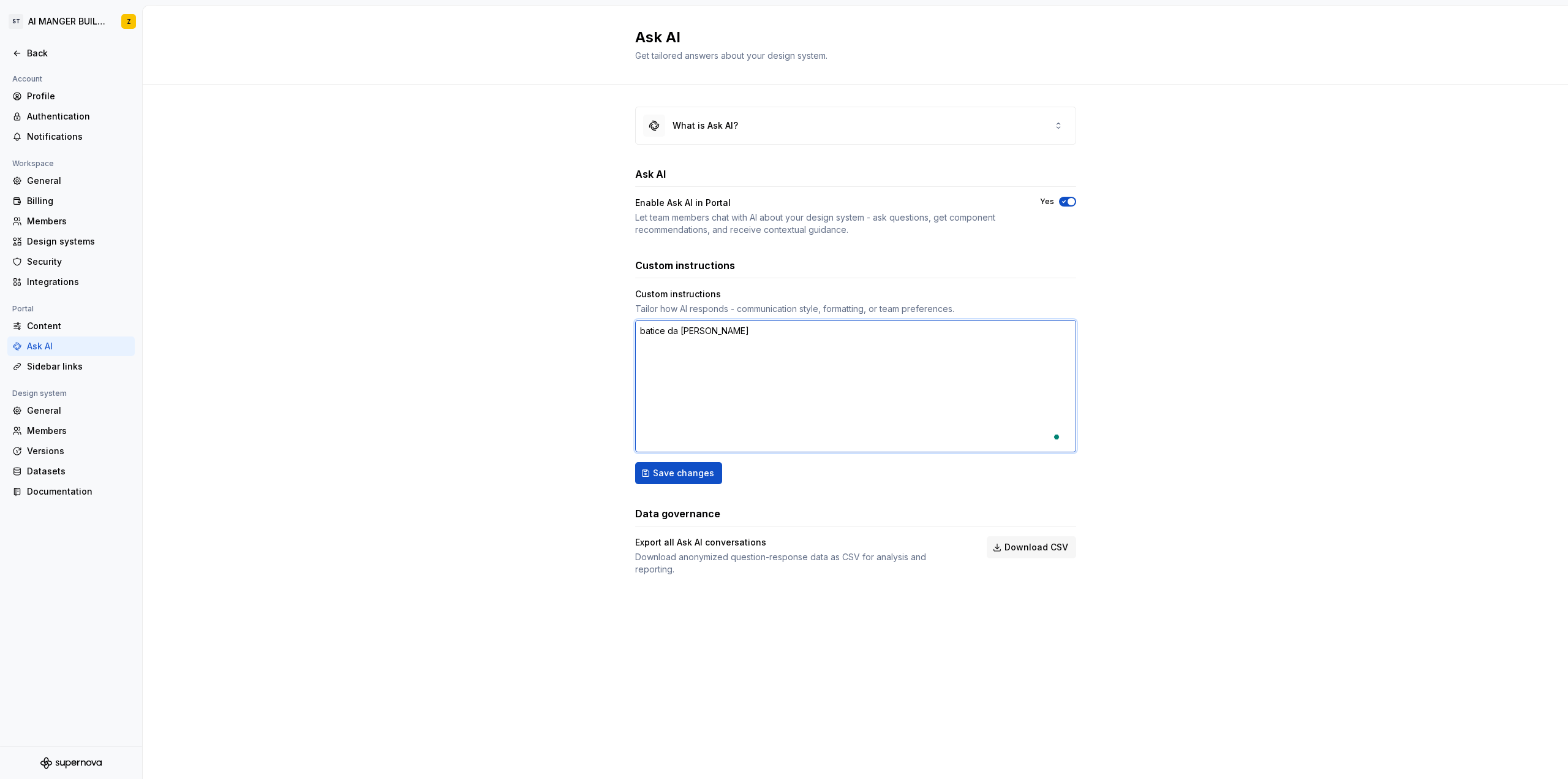
type textarea "batice da [PERSON_NAME]"
type textarea "*"
type textarea "batice da [PERSON_NAME] d"
type textarea "*"
type textarea "batice da [PERSON_NAME] da"
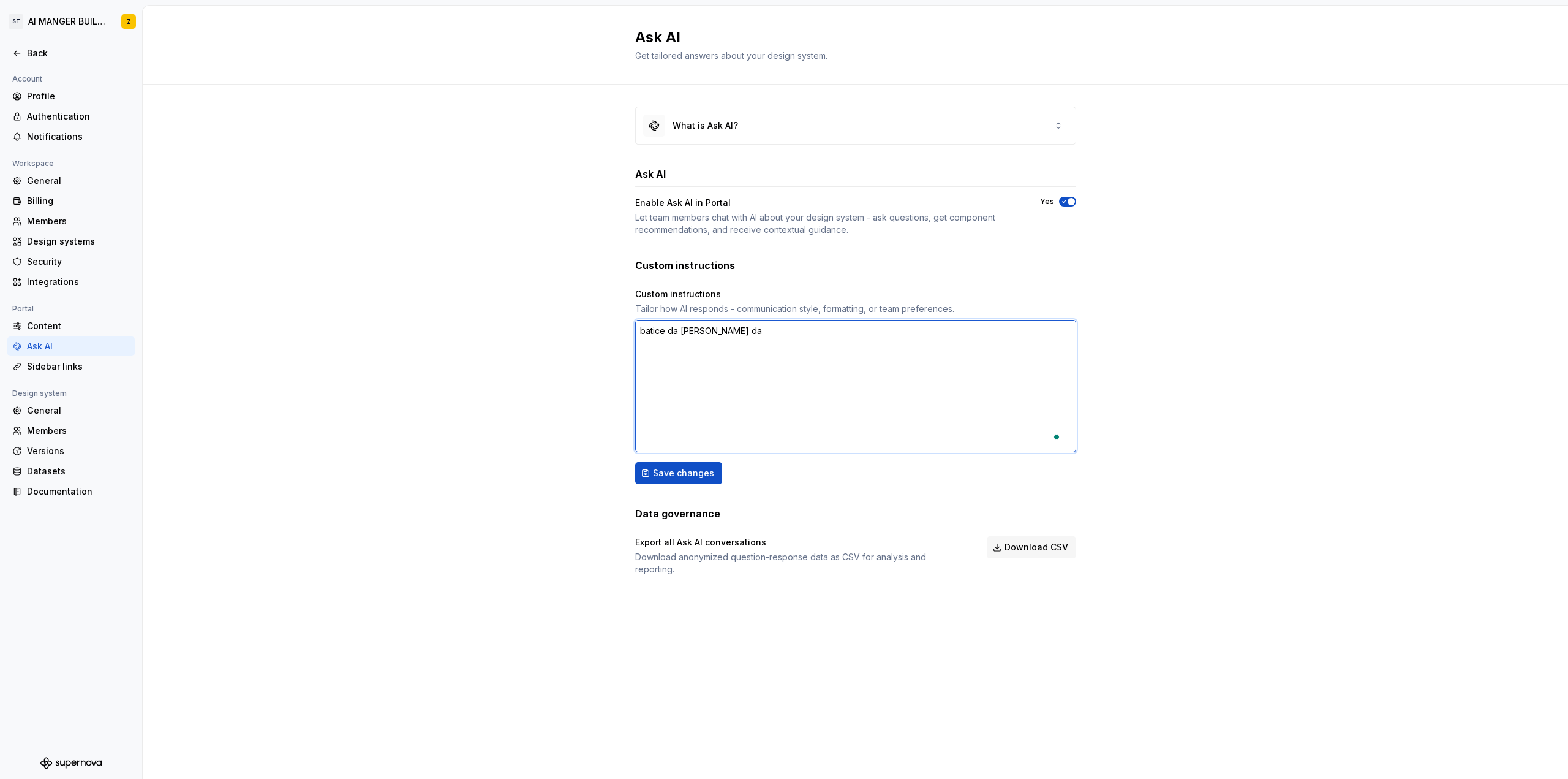
type textarea "*"
type textarea "batice da [PERSON_NAME] da"
type textarea "*"
type textarea "batice da [PERSON_NAME] [PERSON_NAME]"
type textarea "*"
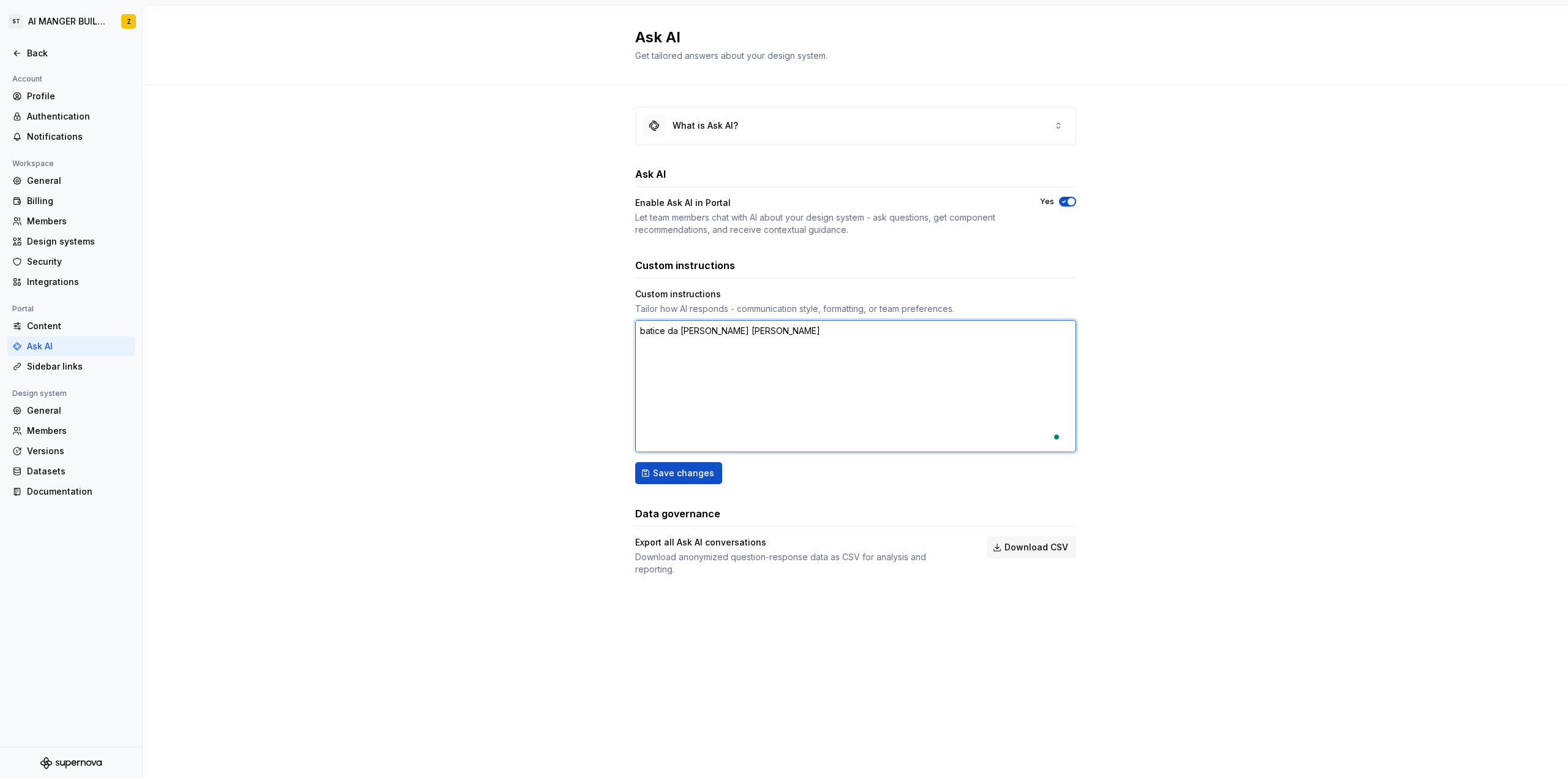
type textarea "batice da [PERSON_NAME] da se"
type textarea "*"
type textarea "batice da [PERSON_NAME] da se"
type textarea "*"
type textarea "batice da [PERSON_NAME] da se n"
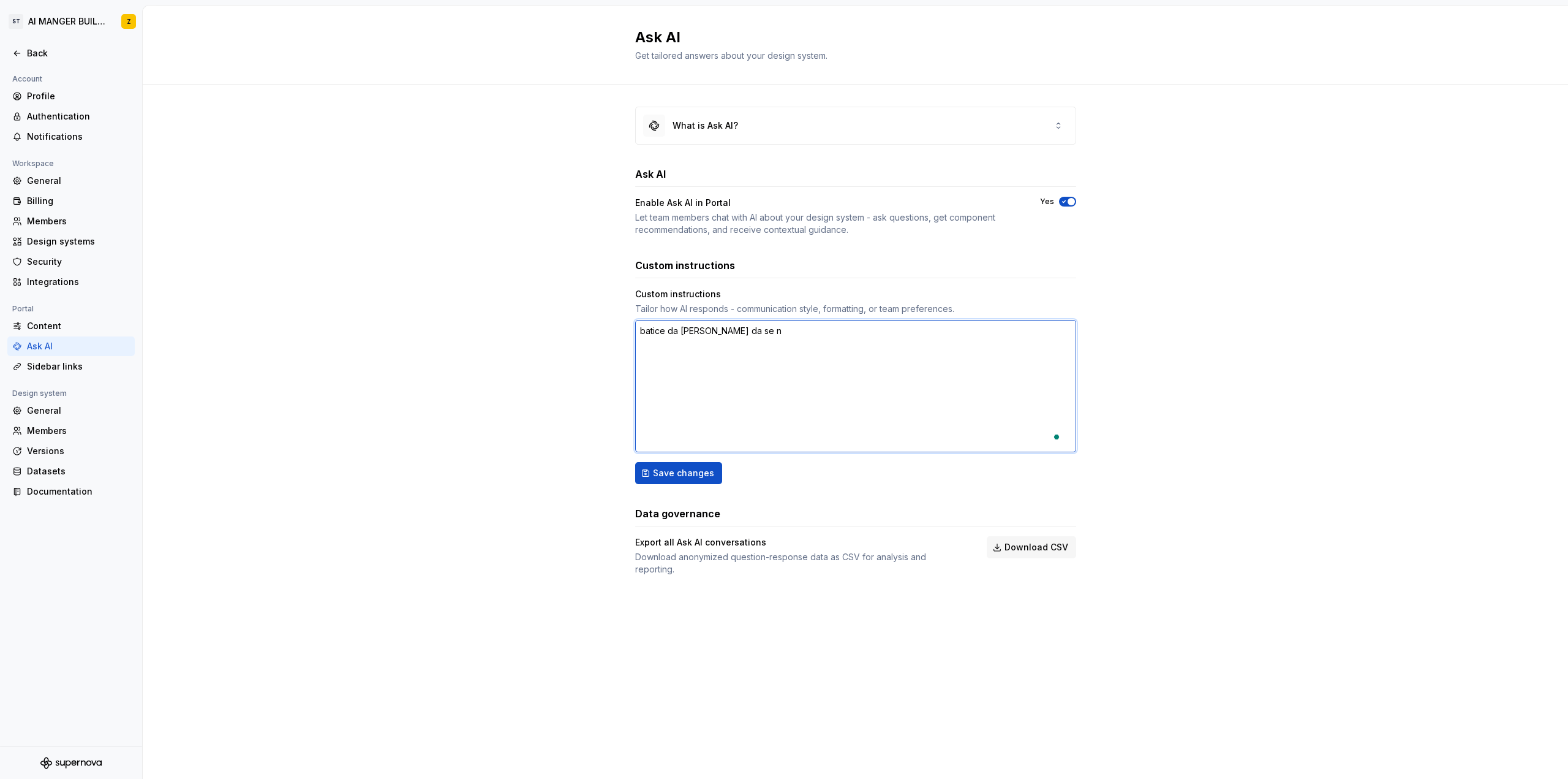
type textarea "*"
type textarea "batice da [PERSON_NAME] da se na"
type textarea "*"
type textarea "batice da [PERSON_NAME] da se nak"
type textarea "*"
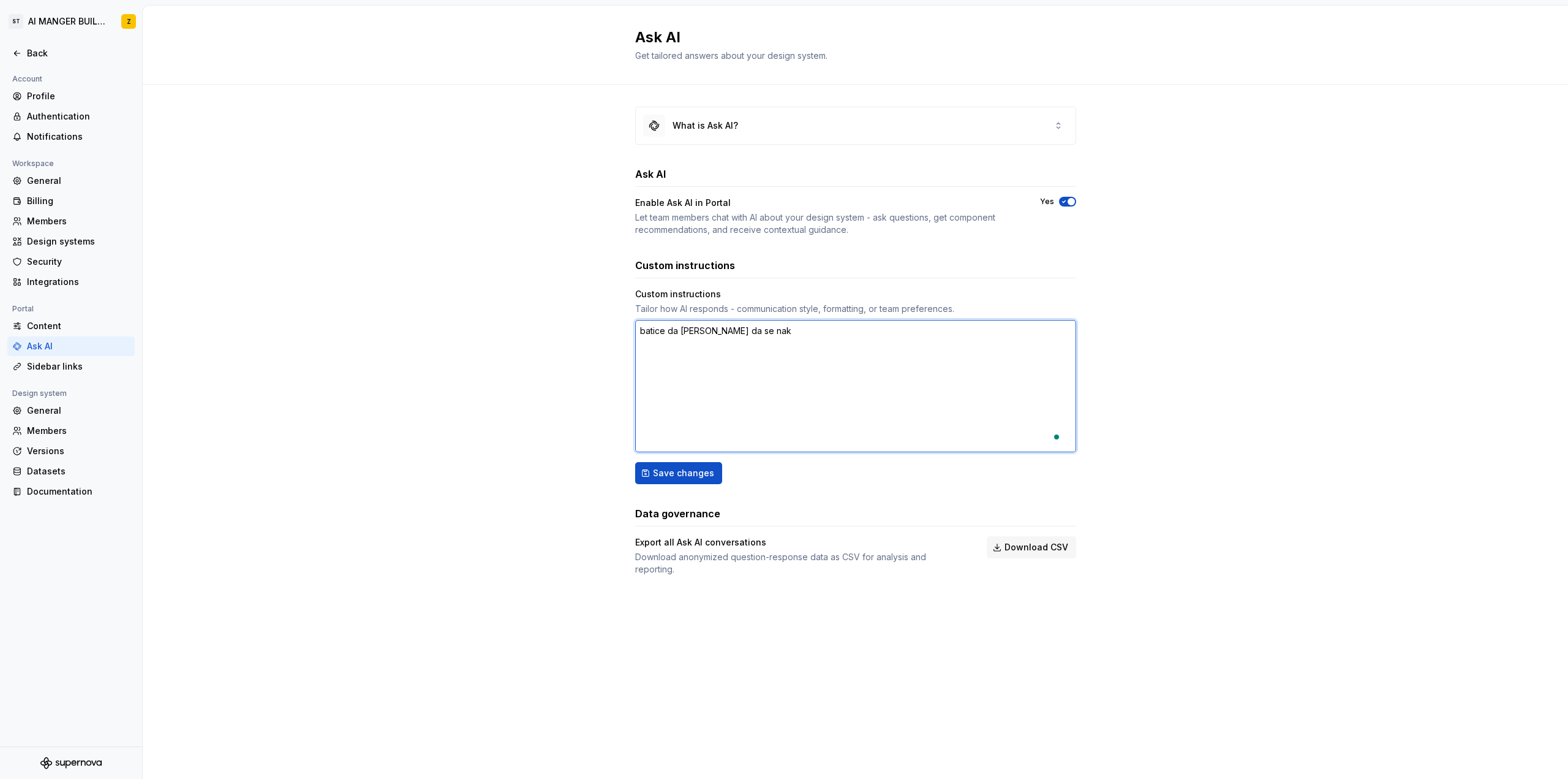
type textarea "batice da [PERSON_NAME] da se naka"
type textarea "*"
type textarea "batice da [PERSON_NAME] da se nakac"
type textarea "*"
type textarea "batice da [PERSON_NAME] da se nakaci"
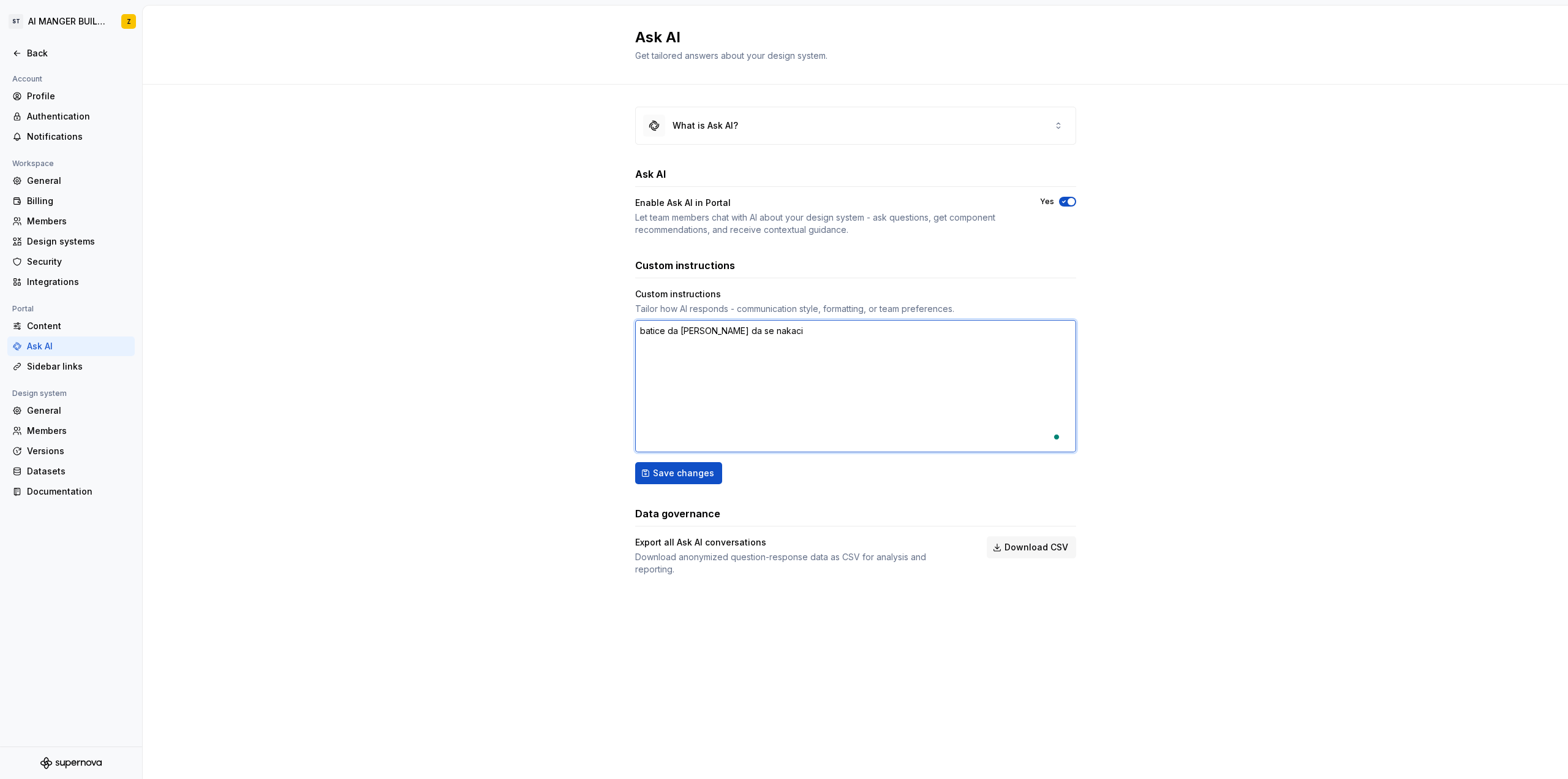
type textarea "*"
type textarea "batice da [PERSON_NAME] da se nakacis"
type textarea "*"
type textarea "batice da [PERSON_NAME] da se nakacis"
type textarea "*"
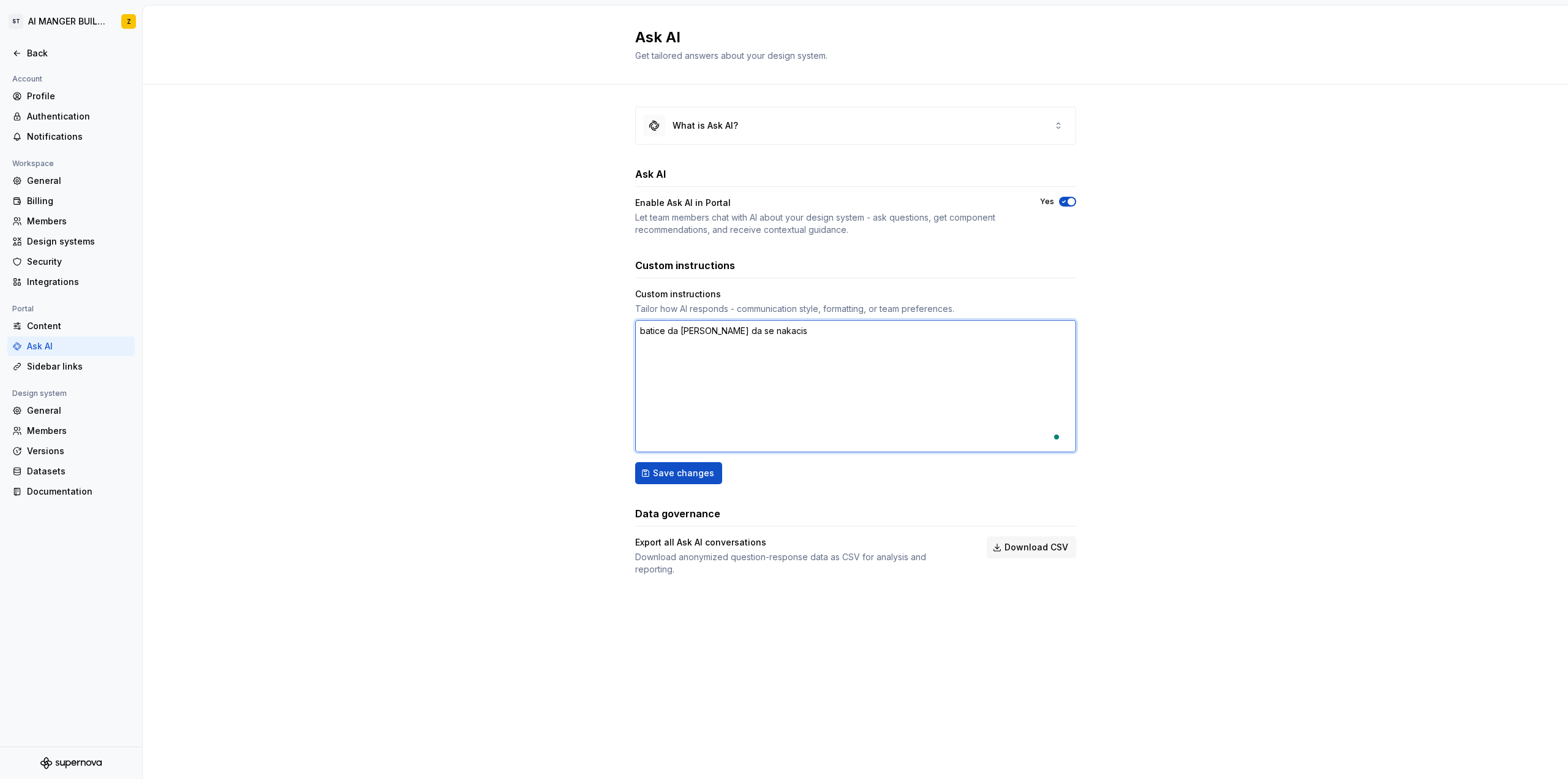
type textarea "batice da [PERSON_NAME] da se nakacis n"
type textarea "*"
type textarea "batice da [PERSON_NAME] da se nakacis na"
type textarea "*"
type textarea "batice da [PERSON_NAME] da se nakacis nag"
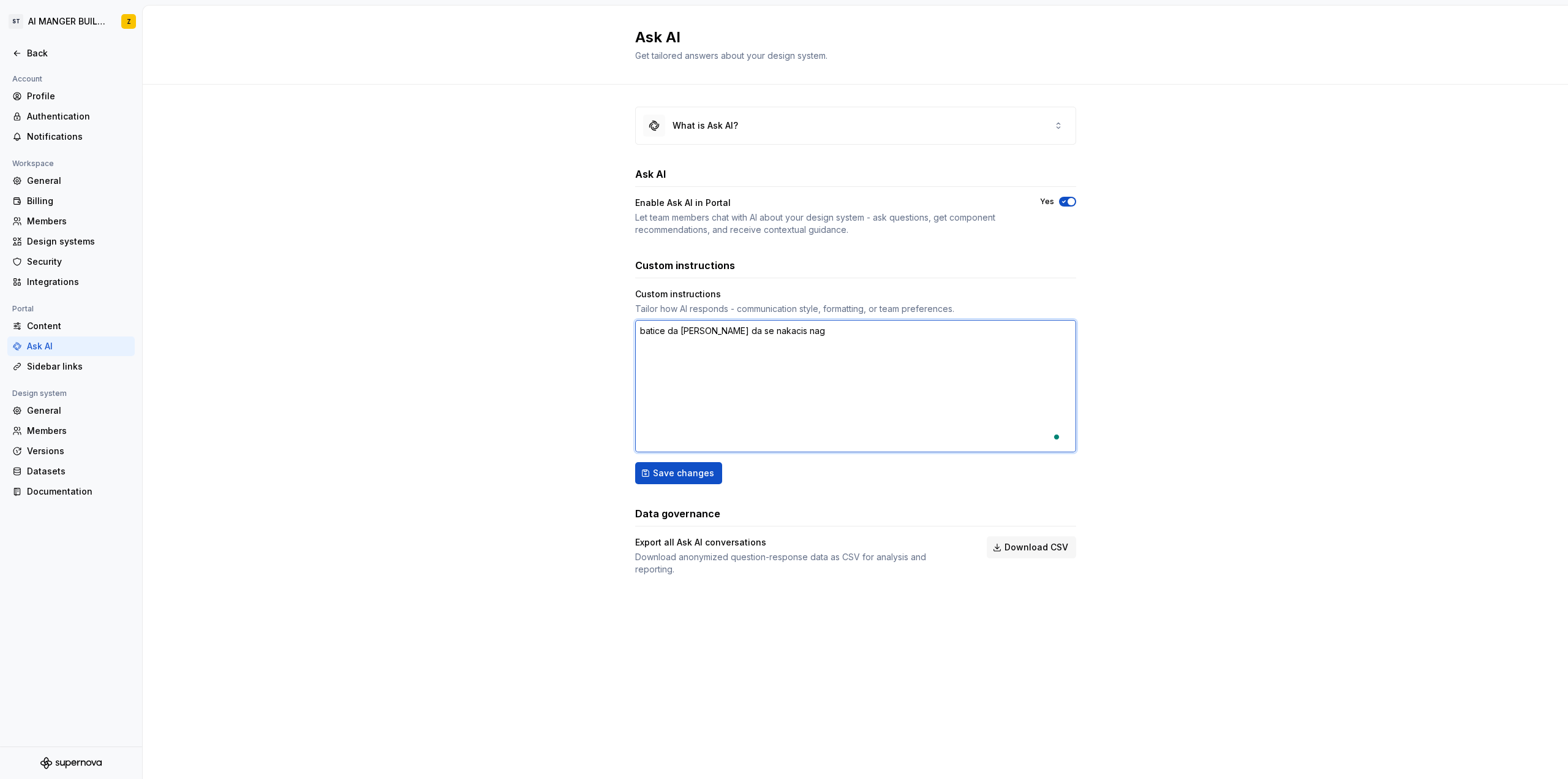
type textarea "*"
type textarea "batice da [PERSON_NAME] da se nakacis nagi"
type textarea "*"
type textarea "batice da [PERSON_NAME] da se nakacis nagit"
type textarea "*"
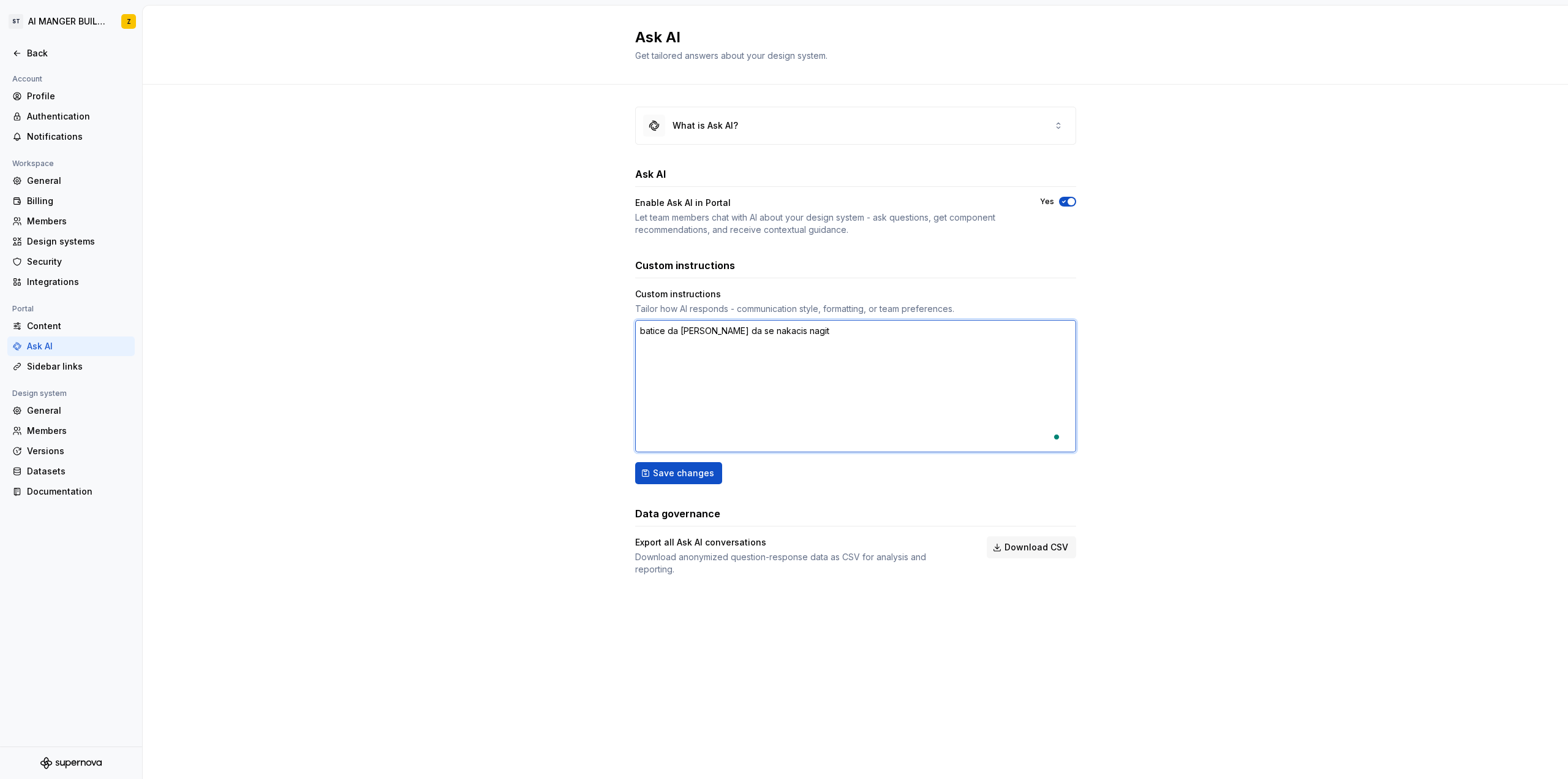
type textarea "batice da [PERSON_NAME] da se nakacis nagith"
type textarea "*"
type textarea "batice da [PERSON_NAME] da se nakacis nagithu"
type textarea "*"
type textarea "batice da [PERSON_NAME] da se nakacis nagithub"
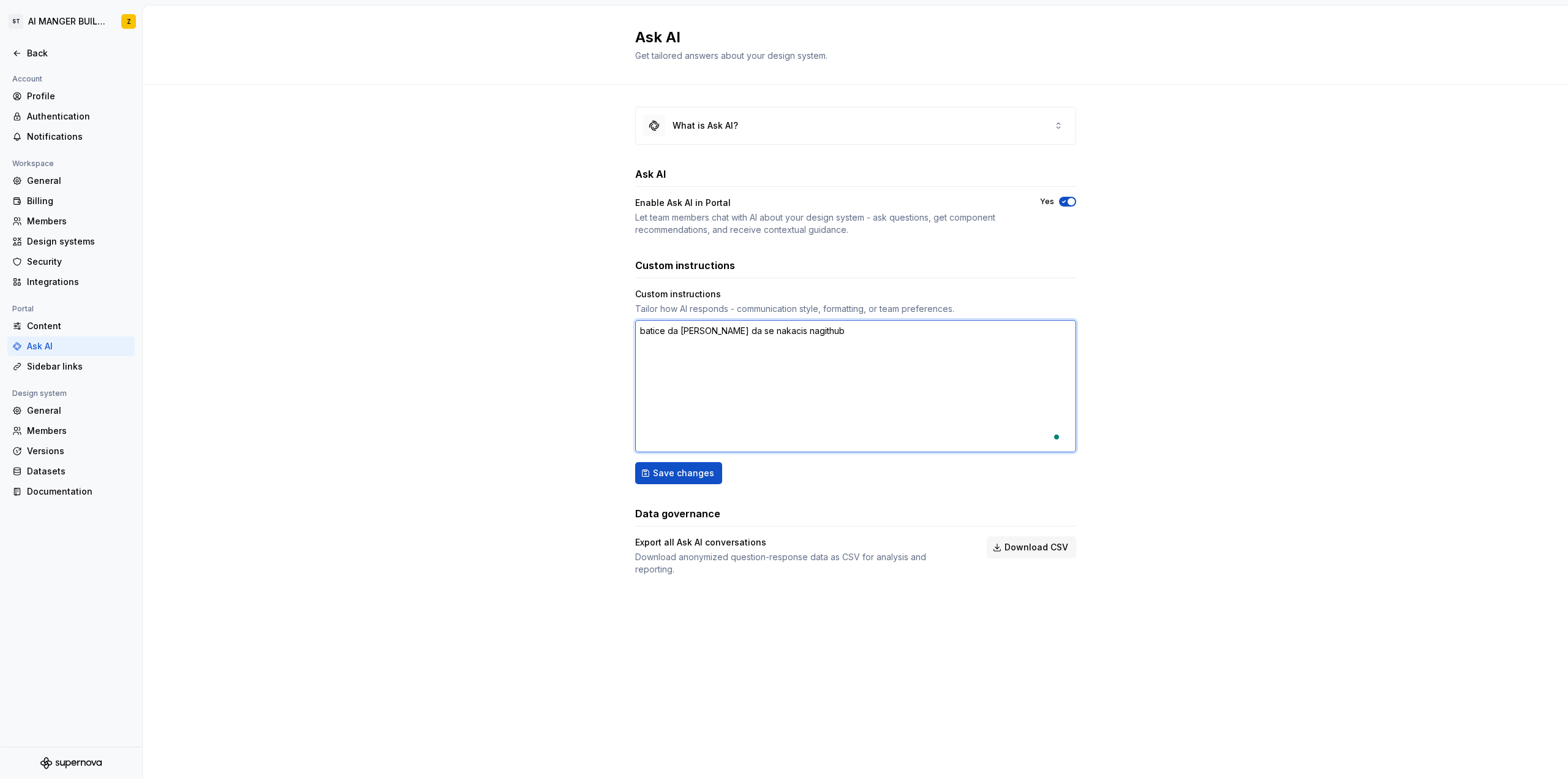
type textarea "*"
type textarea "batice da [PERSON_NAME] da se nakacis nagithub?"
type textarea "*"
click at [708, 371] on textarea "batice da [PERSON_NAME] da se nakacis nagithub?" at bounding box center [855, 386] width 441 height 132
type textarea "batice da [PERSON_NAME] da se nakacis nagithub?"
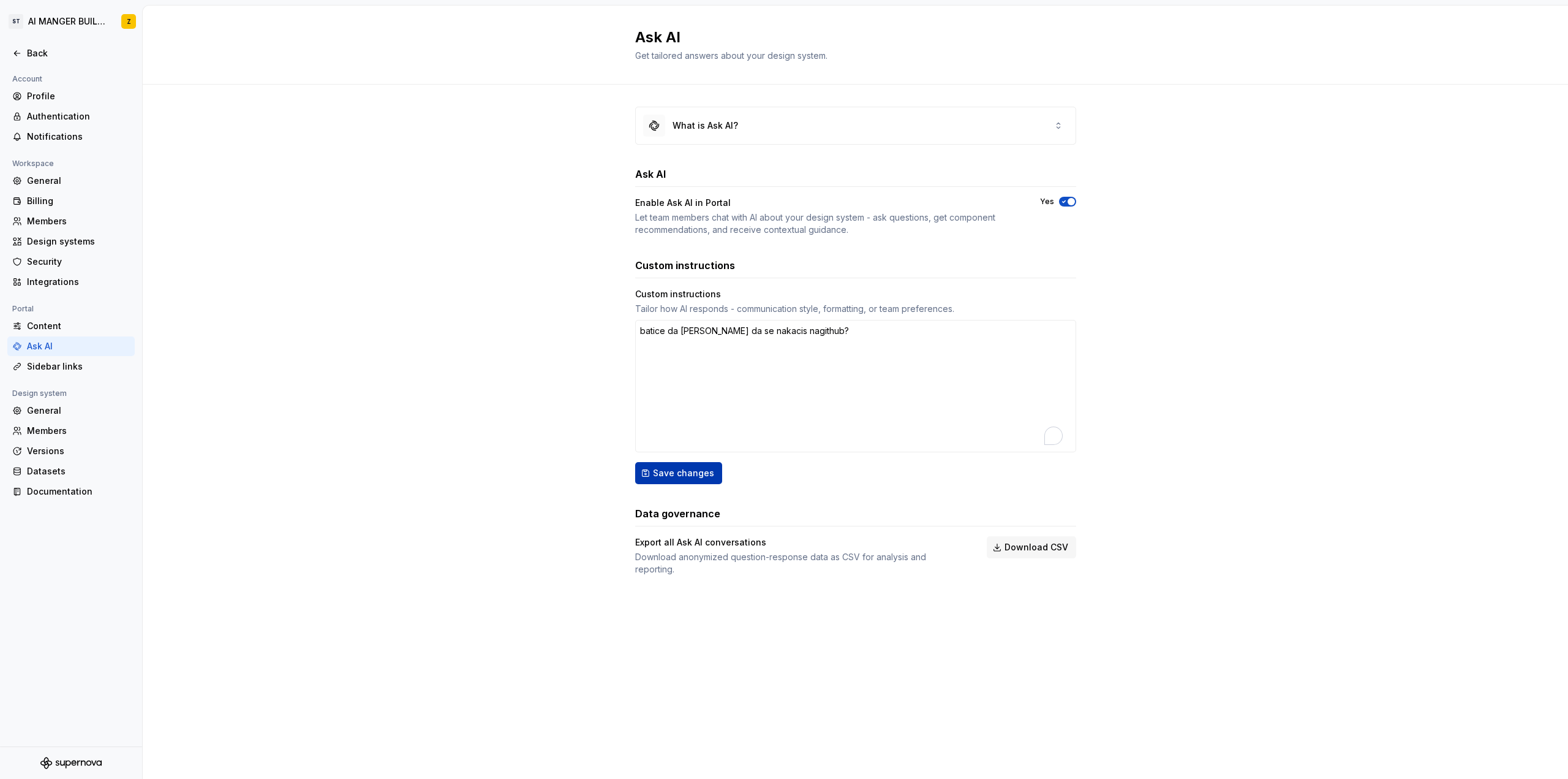
click at [682, 475] on span "Save changes" at bounding box center [683, 473] width 61 height 12
click at [707, 130] on div "What is Ask AI?" at bounding box center [705, 126] width 65 height 12
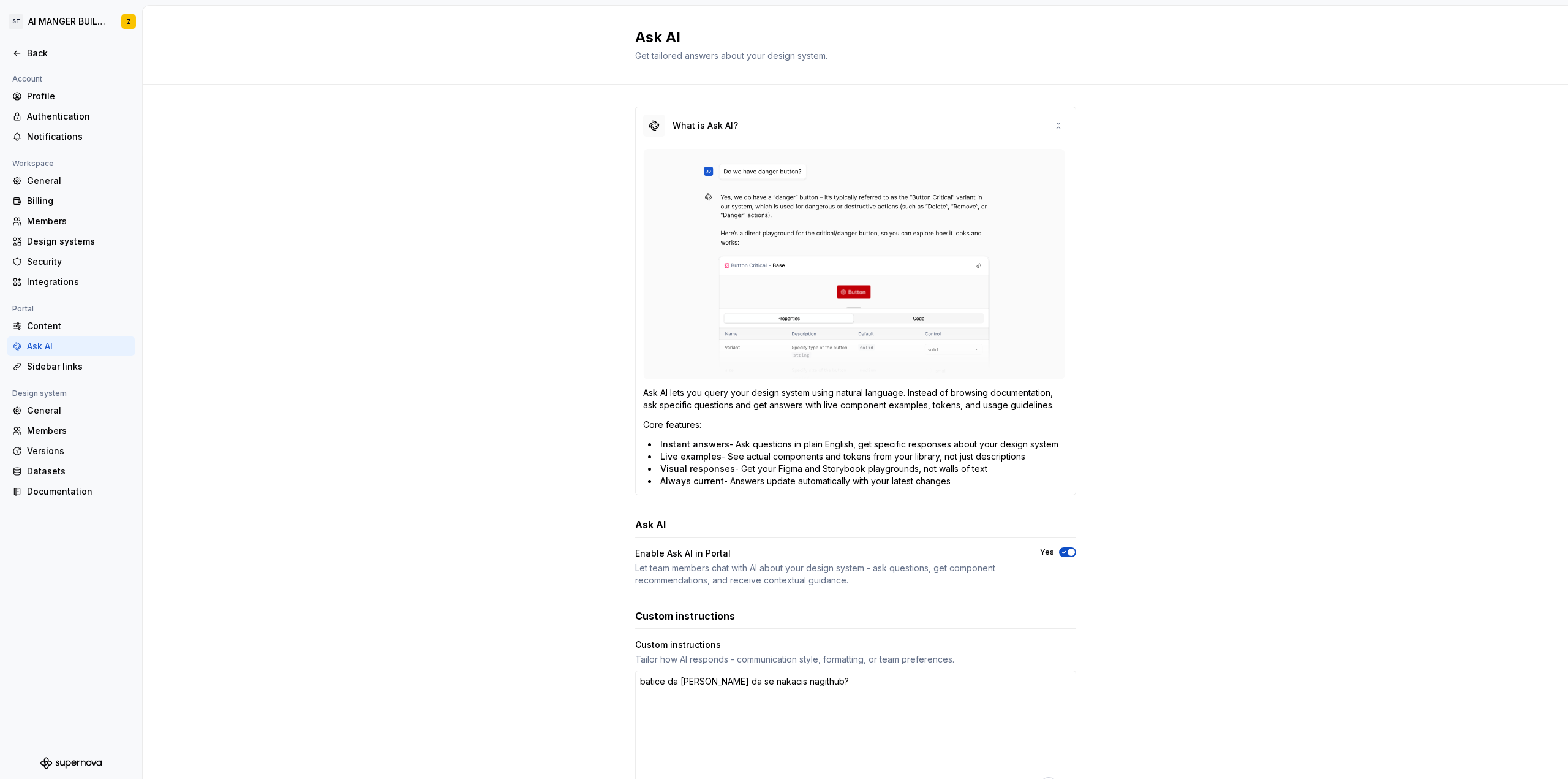
click at [71, 347] on div "Ask AI" at bounding box center [79, 346] width 103 height 12
type textarea "*"
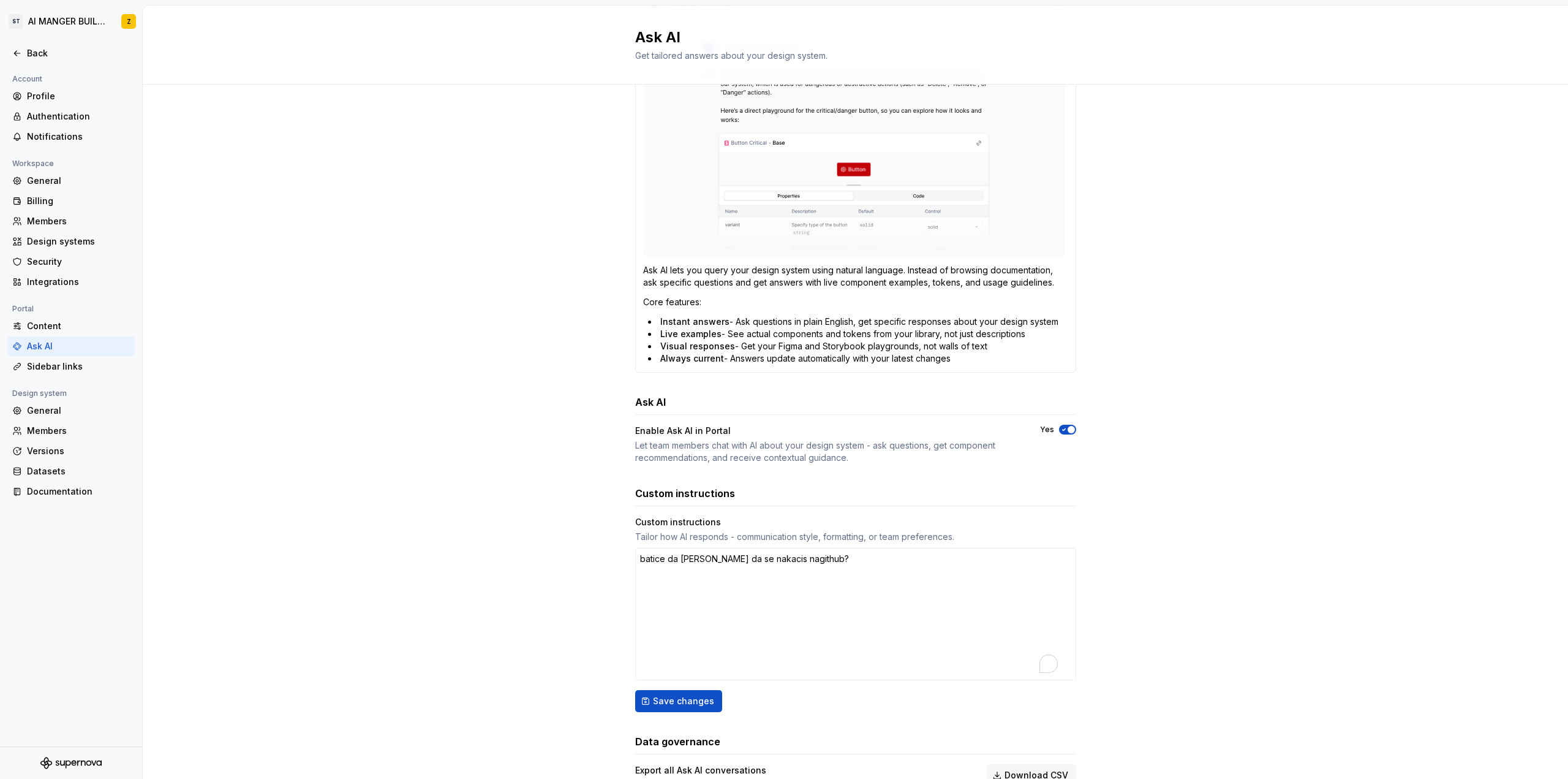
scroll to position [181, 0]
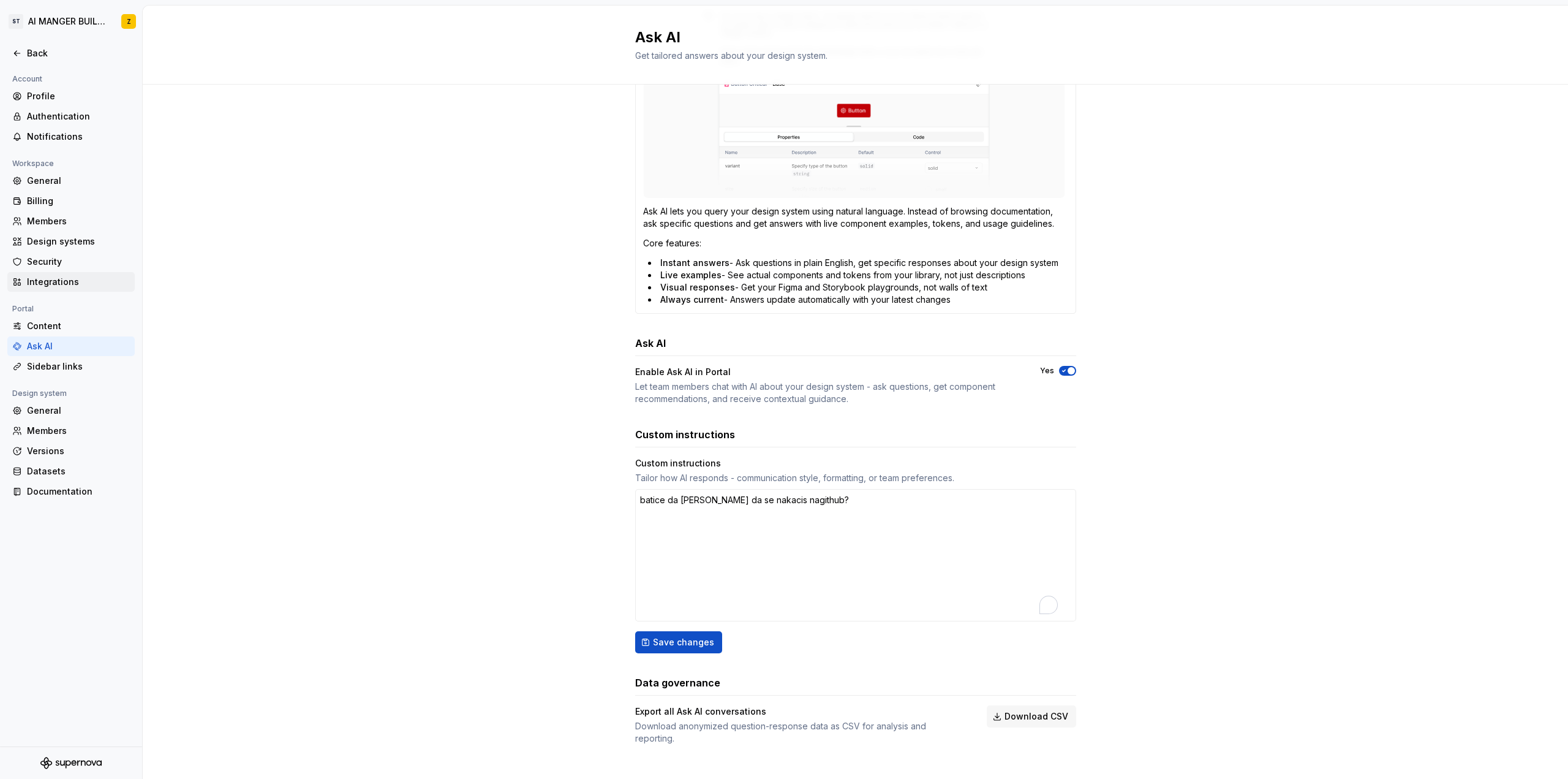
click at [72, 286] on div "Integrations" at bounding box center [79, 281] width 103 height 12
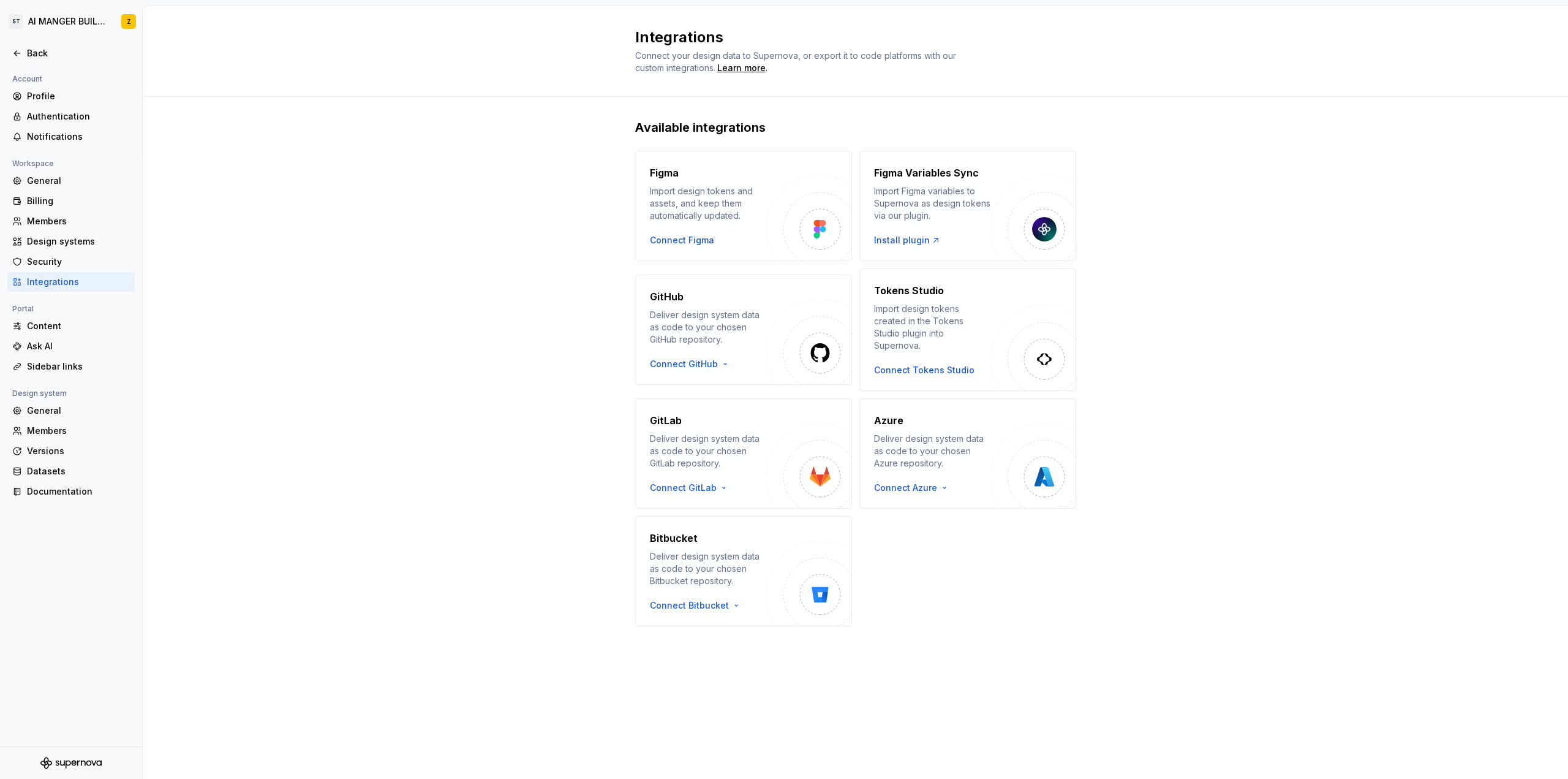
click at [667, 360] on html "ST AI MANGER BUILDING Z Back Account Profile Authentication Notifications Works…" at bounding box center [784, 389] width 1568 height 779
click at [725, 403] on div "Use a personal access token" at bounding box center [720, 399] width 125 height 12
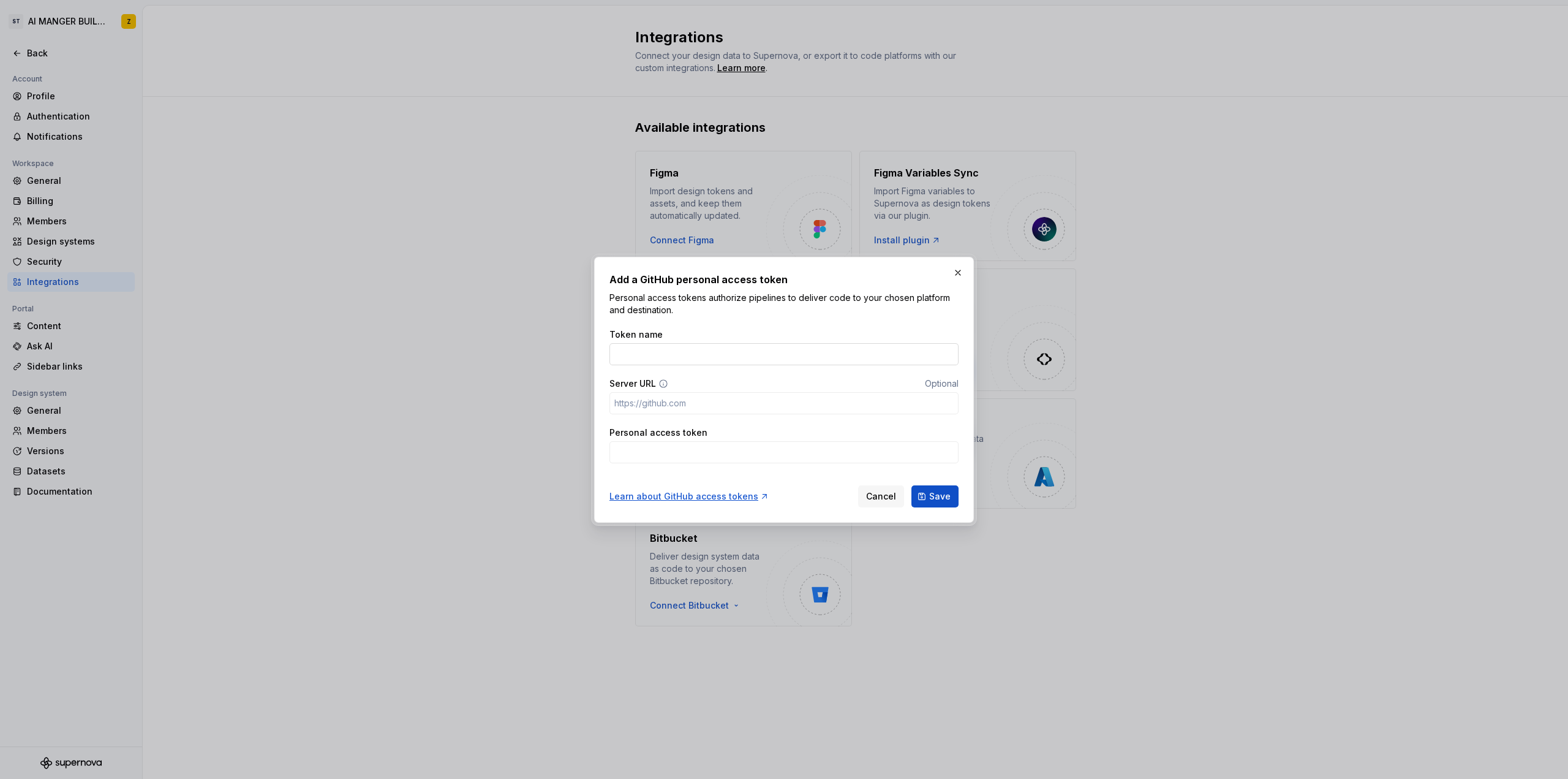
click at [695, 355] on input "Token name" at bounding box center [784, 354] width 349 height 22
click at [704, 450] on input "Personal access token" at bounding box center [784, 452] width 349 height 22
paste input "github_pat_11BTIAU2I09OKVndbChlgh_qLlz9YbUhyKida0m1GnGByDoMuvzdq6AfzEtBasrgWC3G…"
type input "github_pat_11BTIAU2I09OKVndbChlgh_qLlz9YbUhyKida0m1GnGByDoMuvzdq6AfzEtBasrgWC3G…"
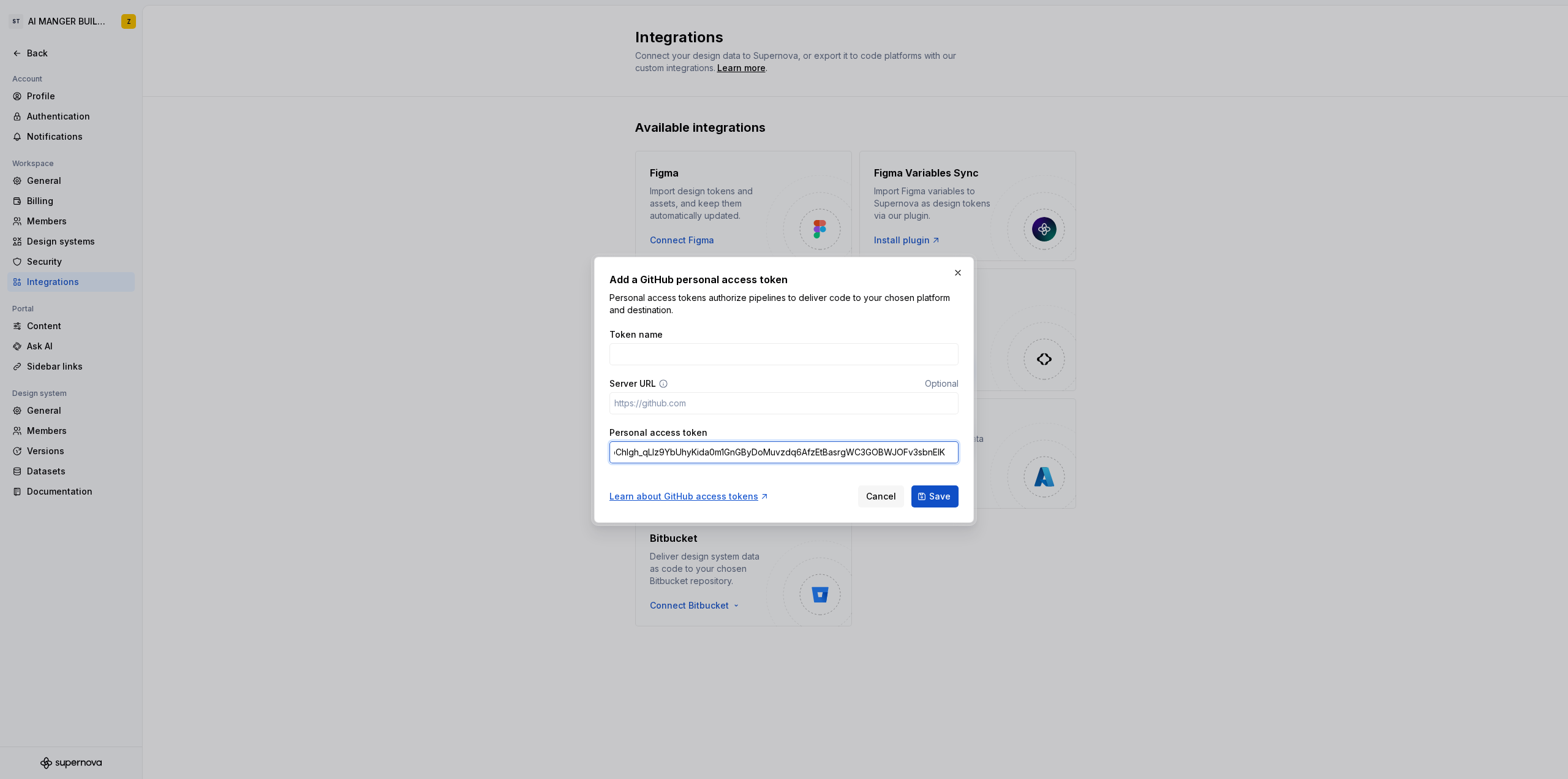
scroll to position [0, 0]
click at [690, 397] on input "Server URL" at bounding box center [784, 403] width 349 height 22
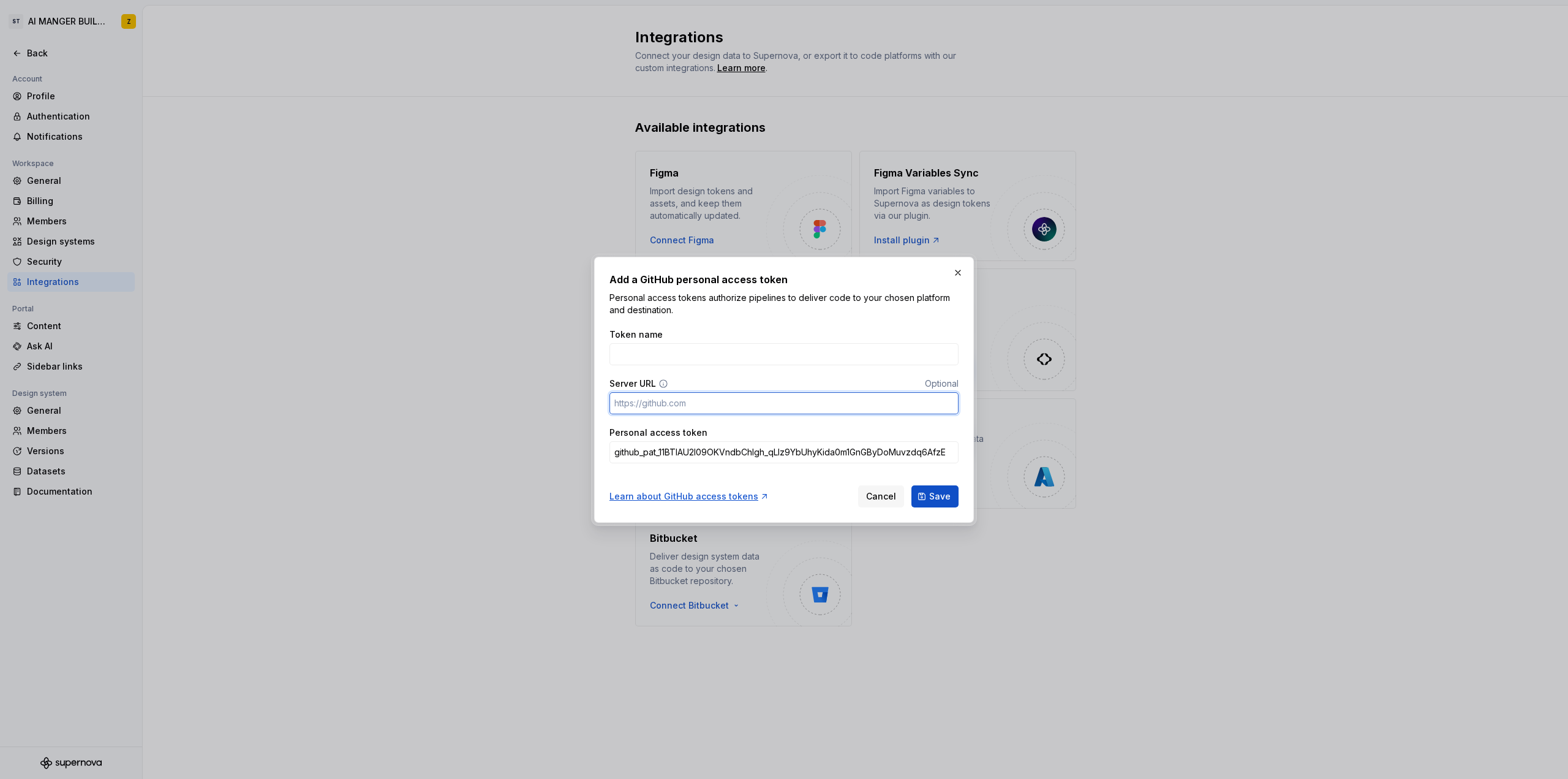
paste input "[URL][DOMAIN_NAME]"
type input "[URL][DOMAIN_NAME]"
drag, startPoint x: 882, startPoint y: 402, endPoint x: 590, endPoint y: 394, distance: 292.1
click at [590, 394] on div "Add a GitHub personal access token Personal access tokens authorize pipelines t…" at bounding box center [784, 389] width 1568 height 779
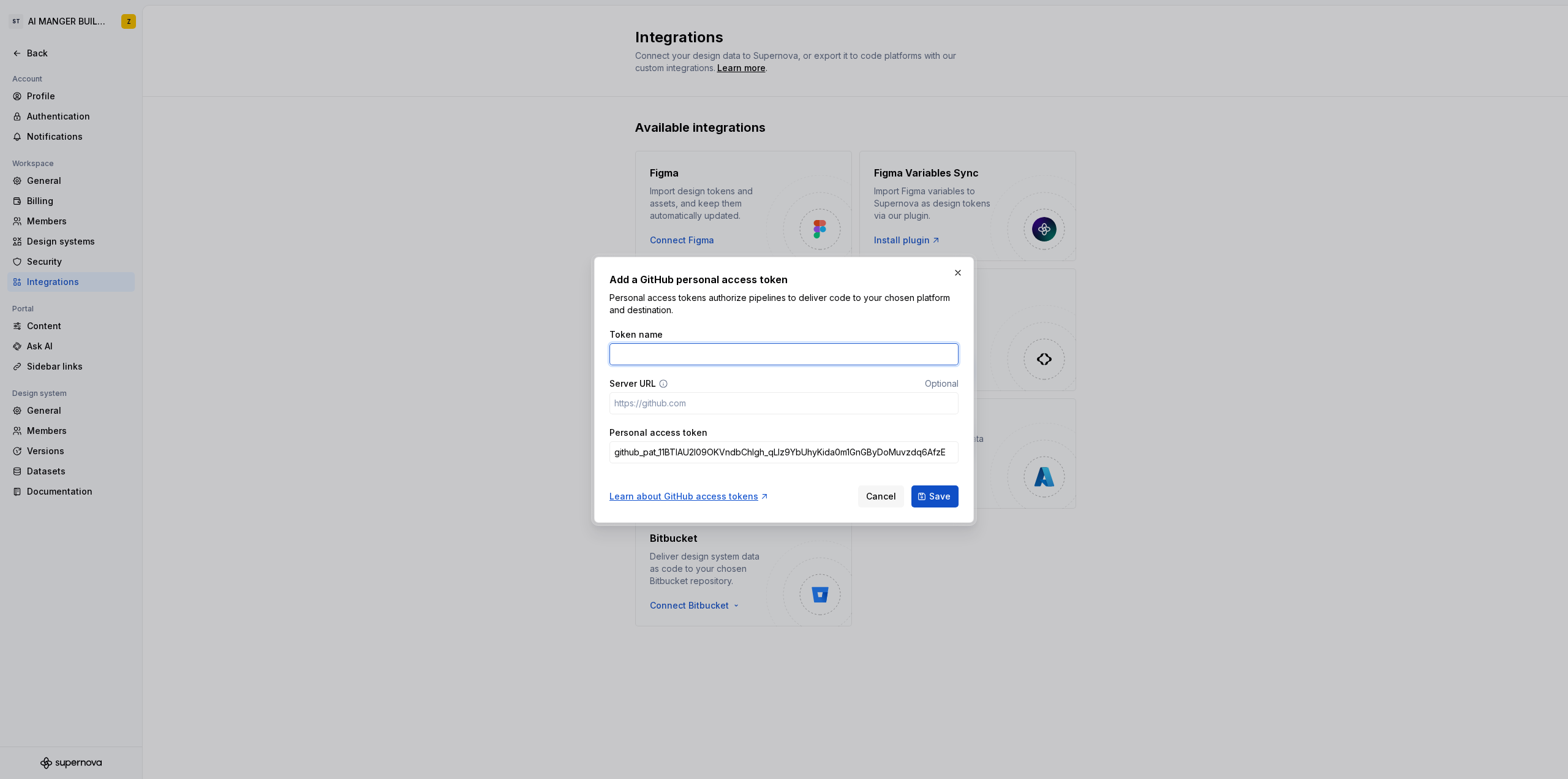
click at [690, 347] on input "Token name" at bounding box center [784, 354] width 349 height 22
paste input "SCHIFF"
type input "SCHIFF"
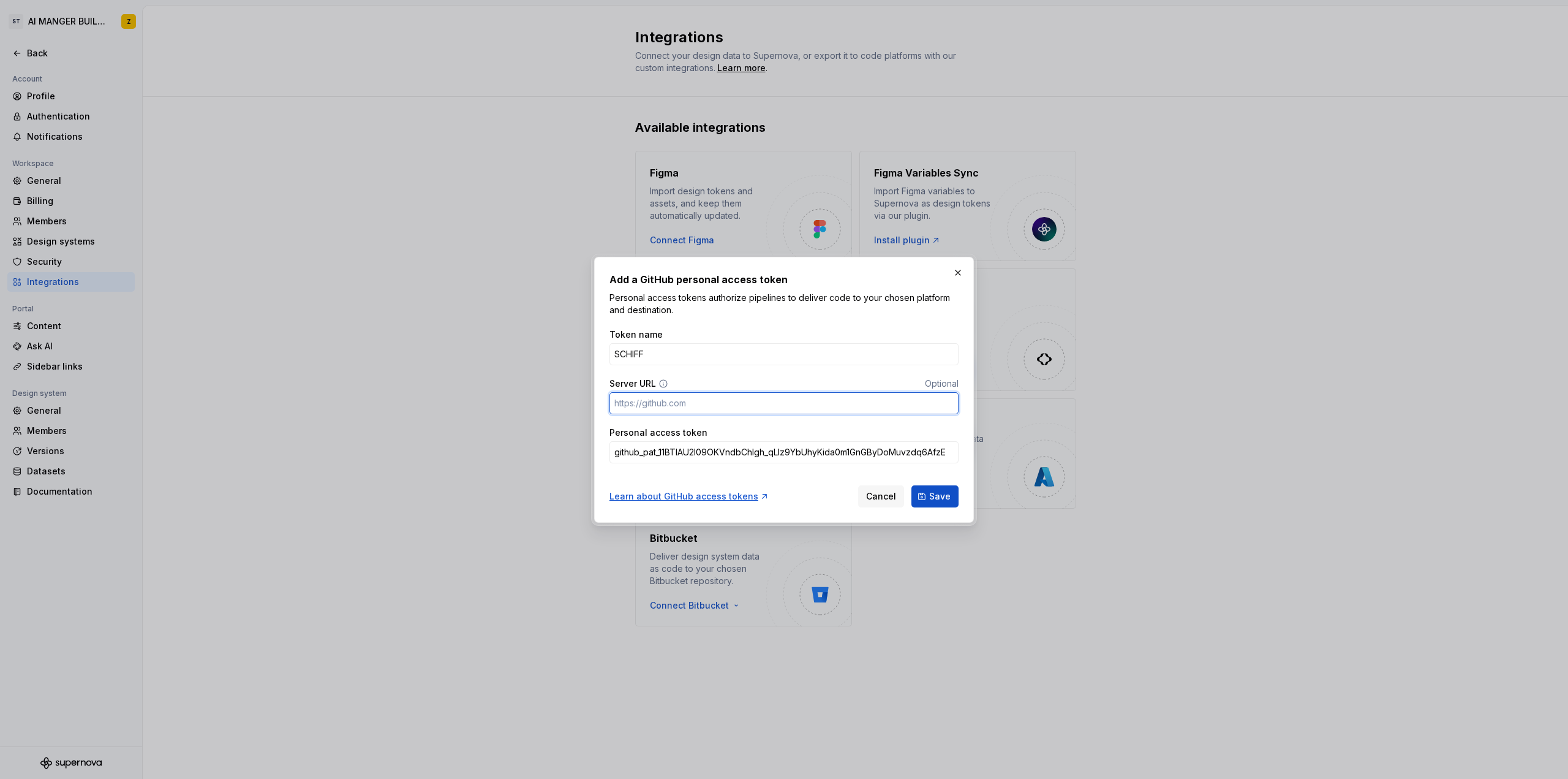
click at [675, 404] on input "Server URL" at bounding box center [784, 403] width 349 height 22
paste input "[URL][DOMAIN_NAME]"
type input "[URL][DOMAIN_NAME]"
click at [926, 499] on button "Save" at bounding box center [935, 496] width 47 height 22
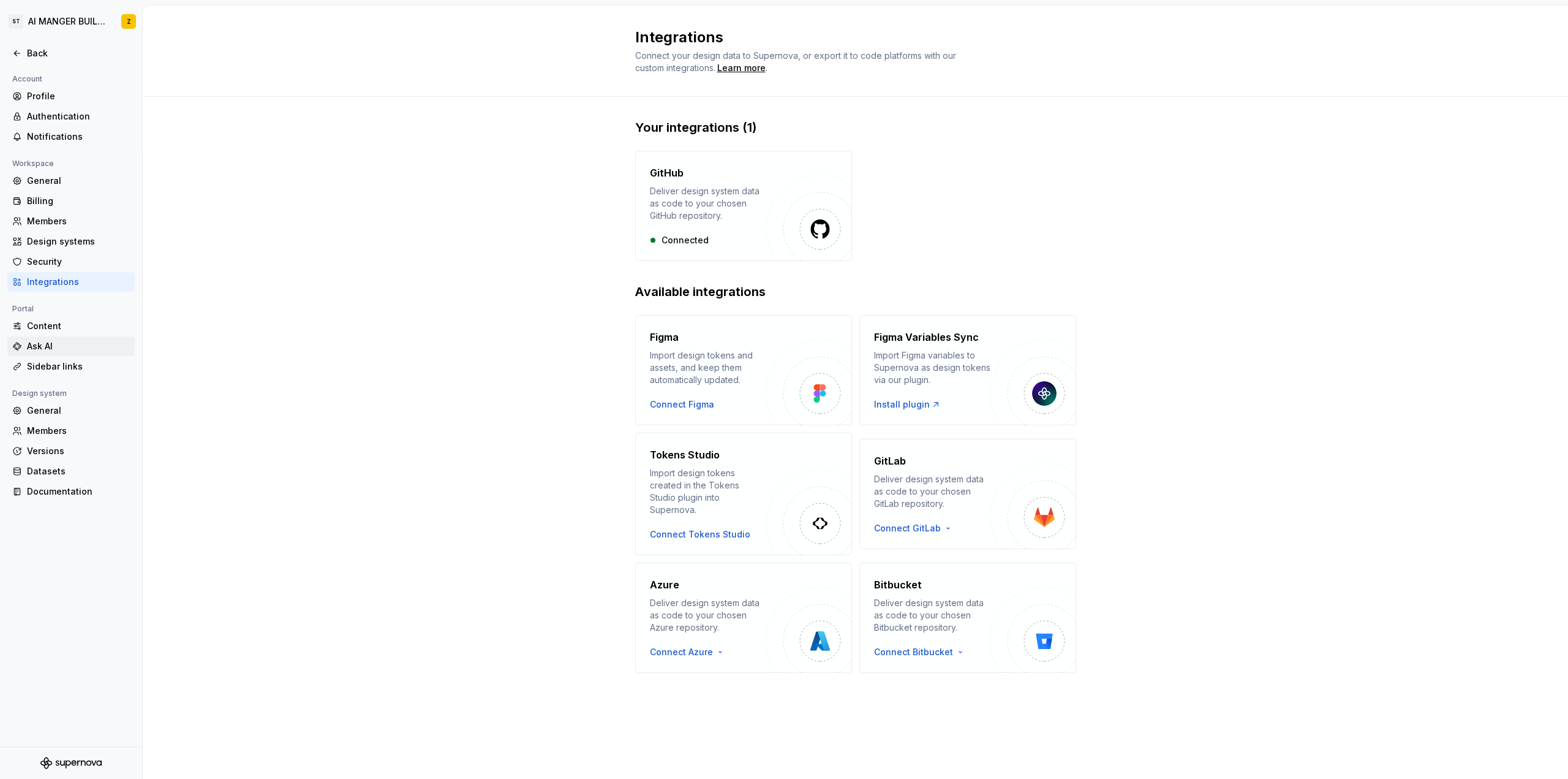
click at [60, 347] on div "Ask AI" at bounding box center [79, 346] width 103 height 12
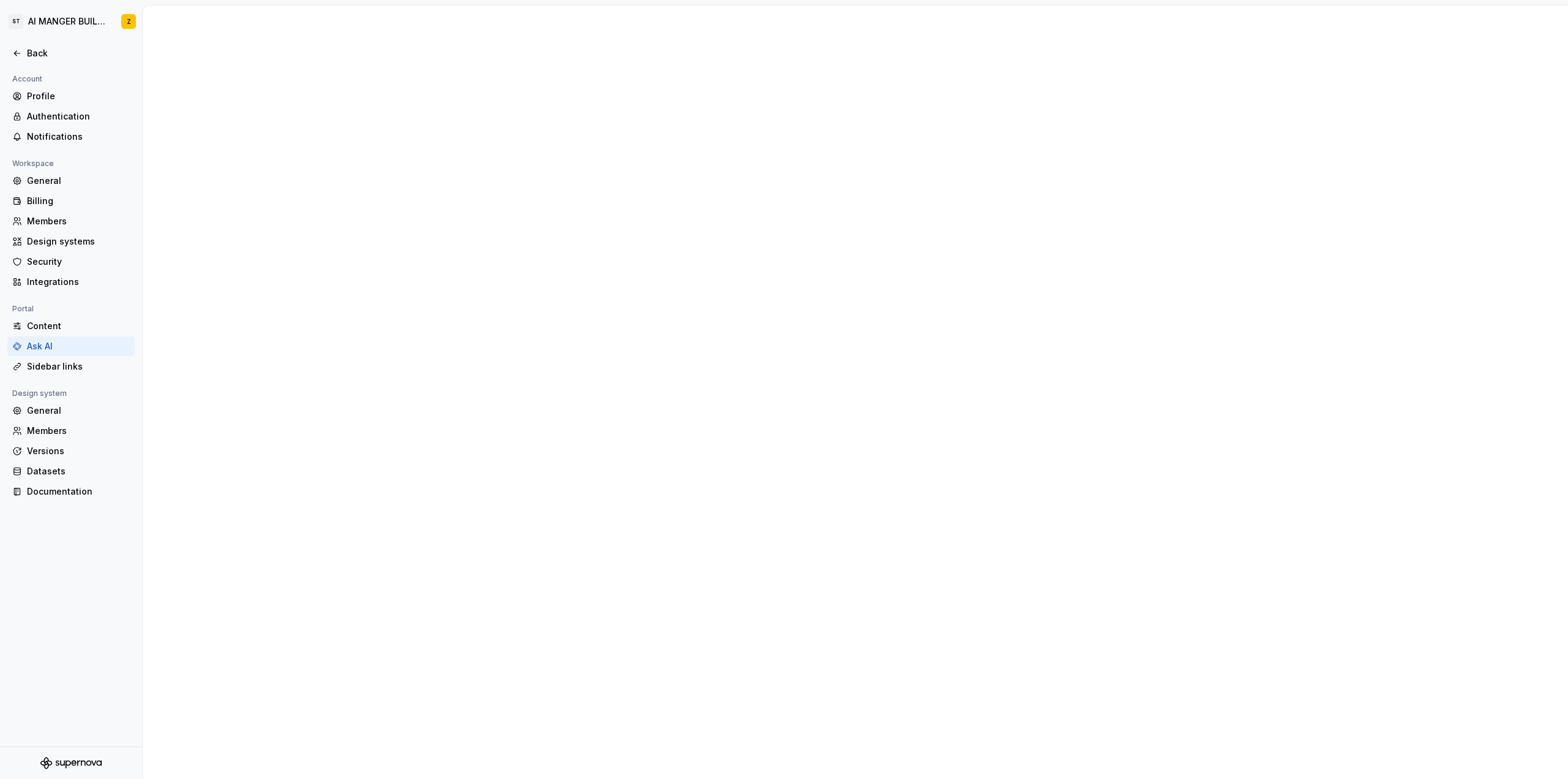
type textarea "*"
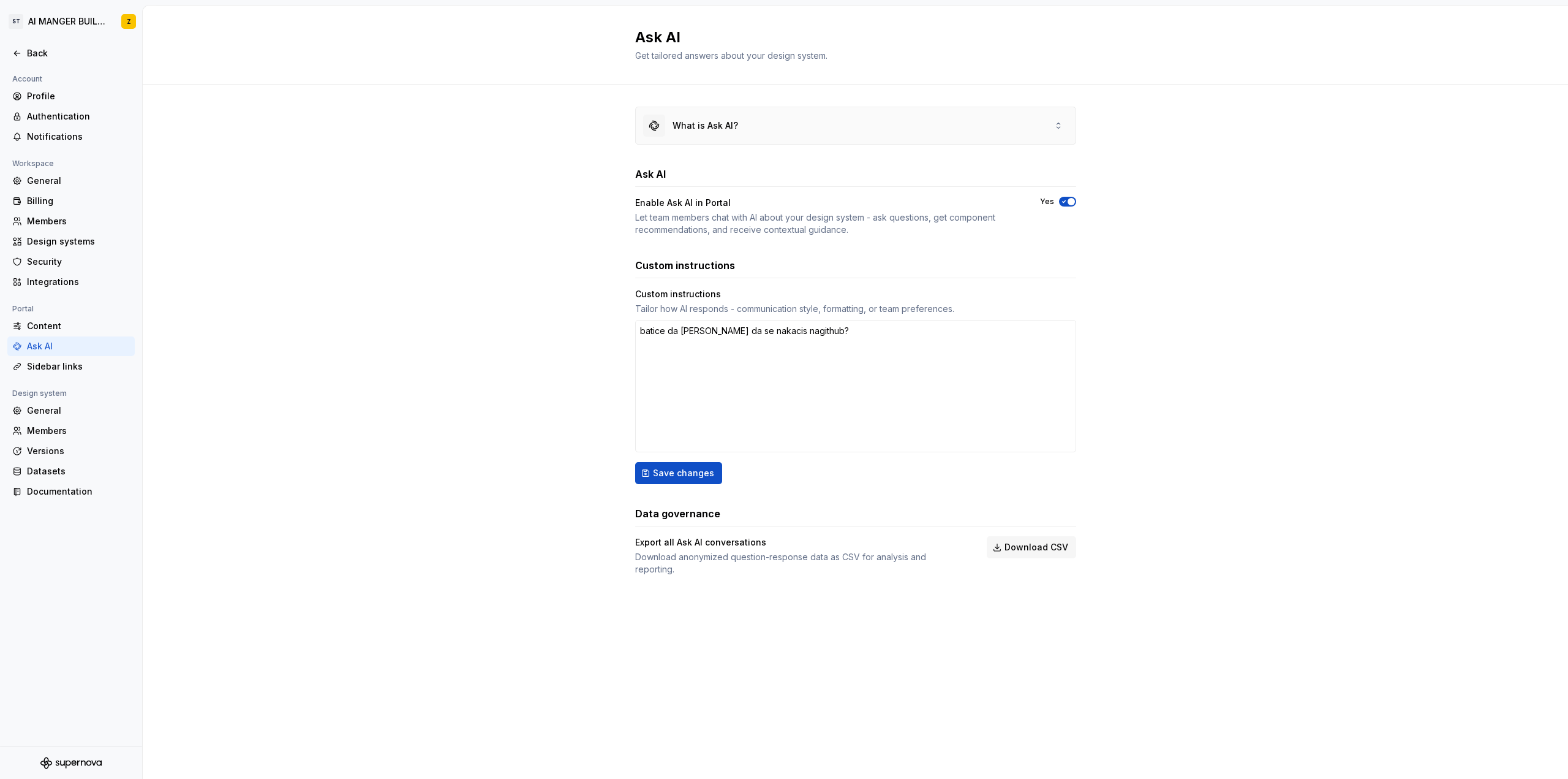
click at [671, 127] on div "What is Ask AI?" at bounding box center [690, 126] width 95 height 22
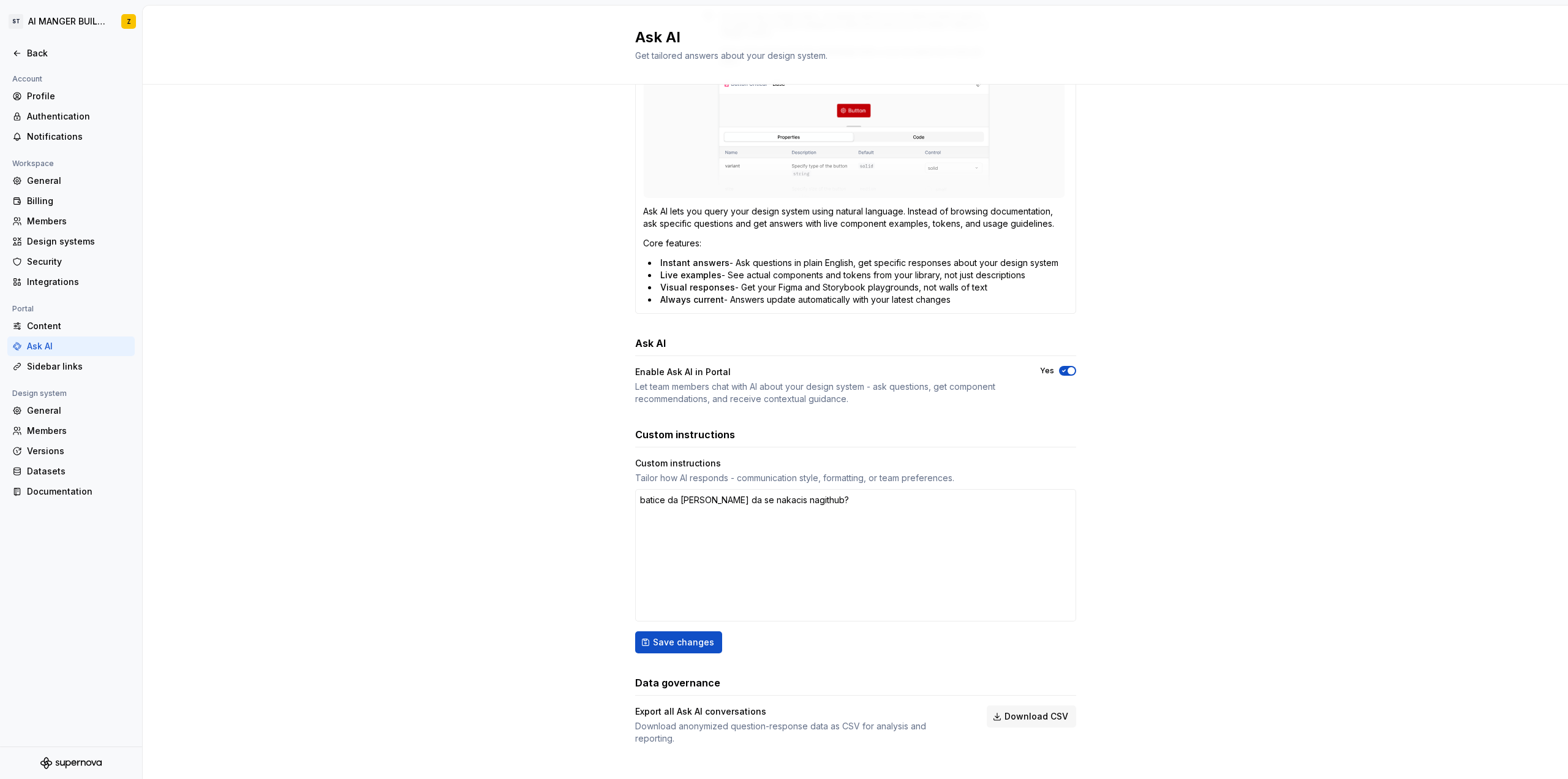
scroll to position [120, 0]
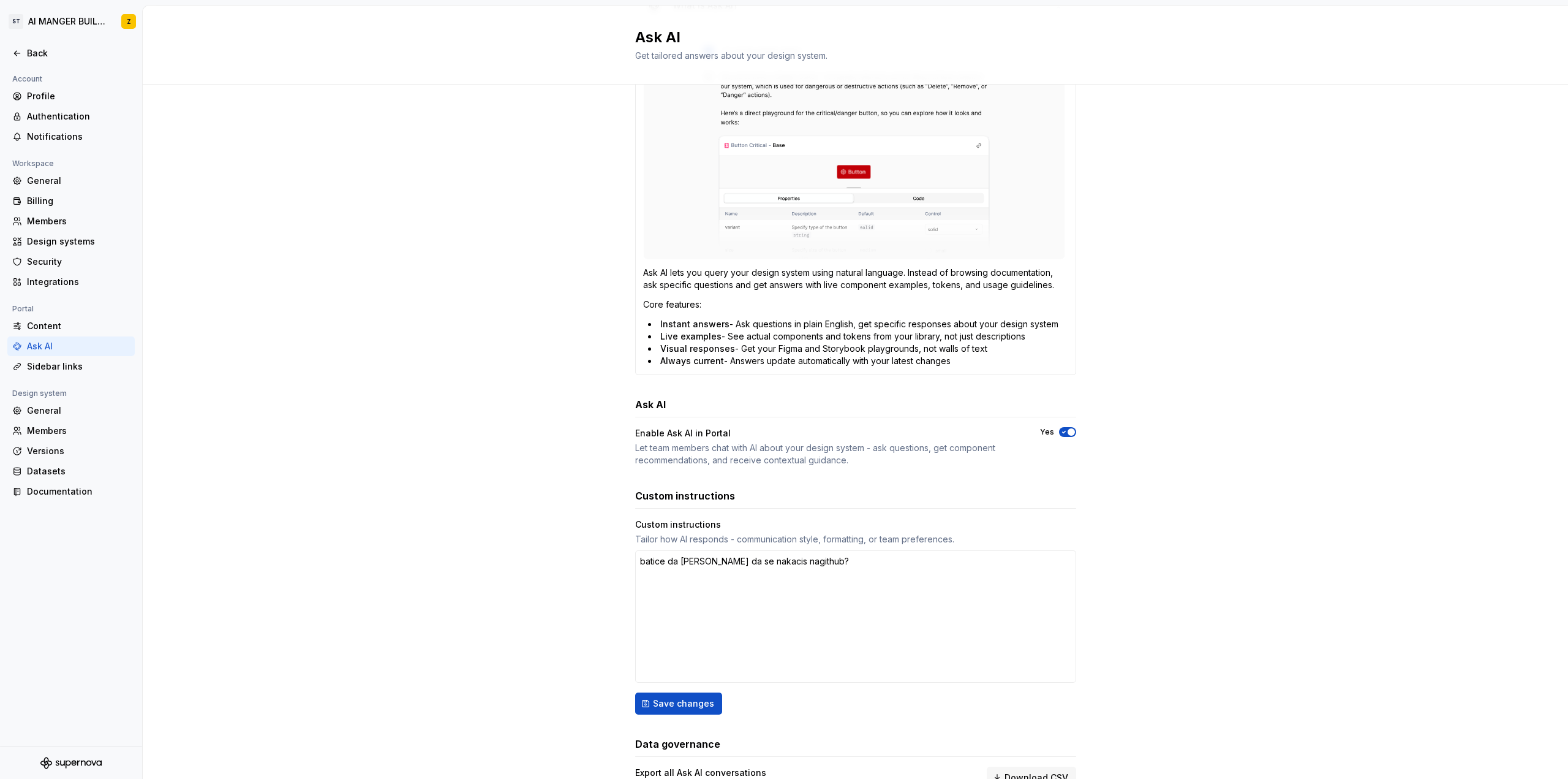
click at [701, 430] on div "Enable Ask AI in Portal" at bounding box center [683, 433] width 95 height 12
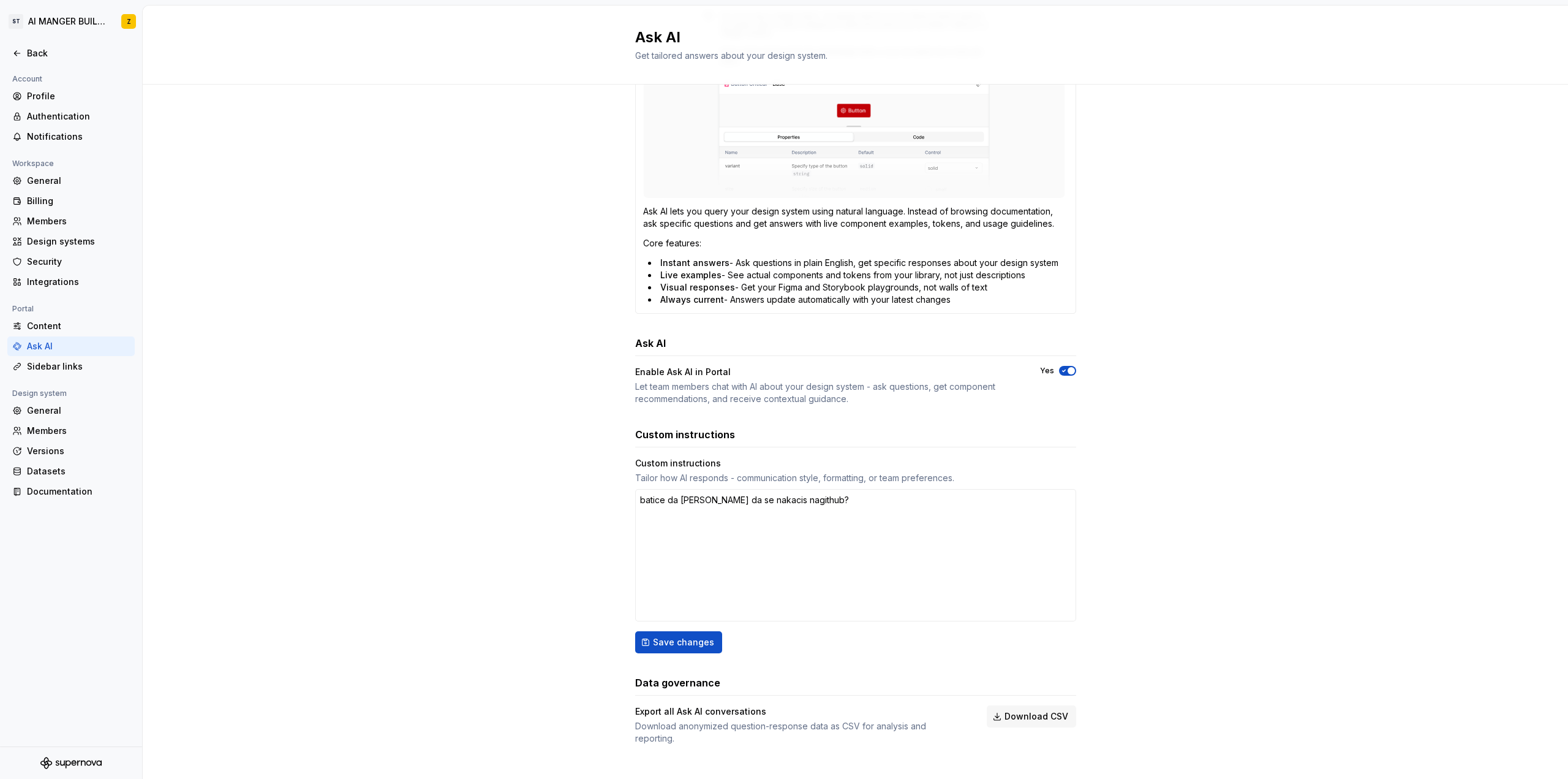
scroll to position [0, 0]
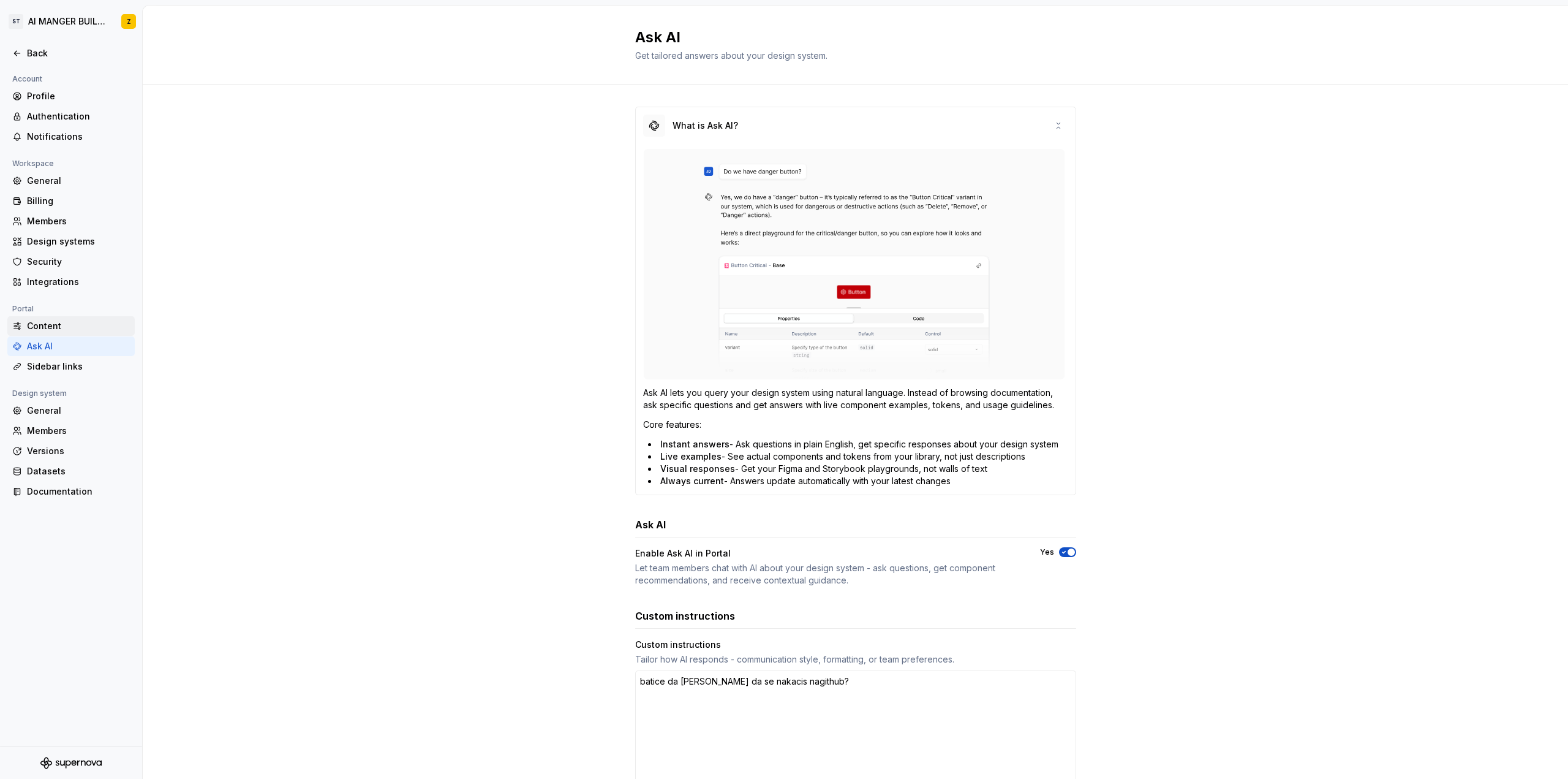
click at [70, 324] on div "Content" at bounding box center [79, 326] width 103 height 12
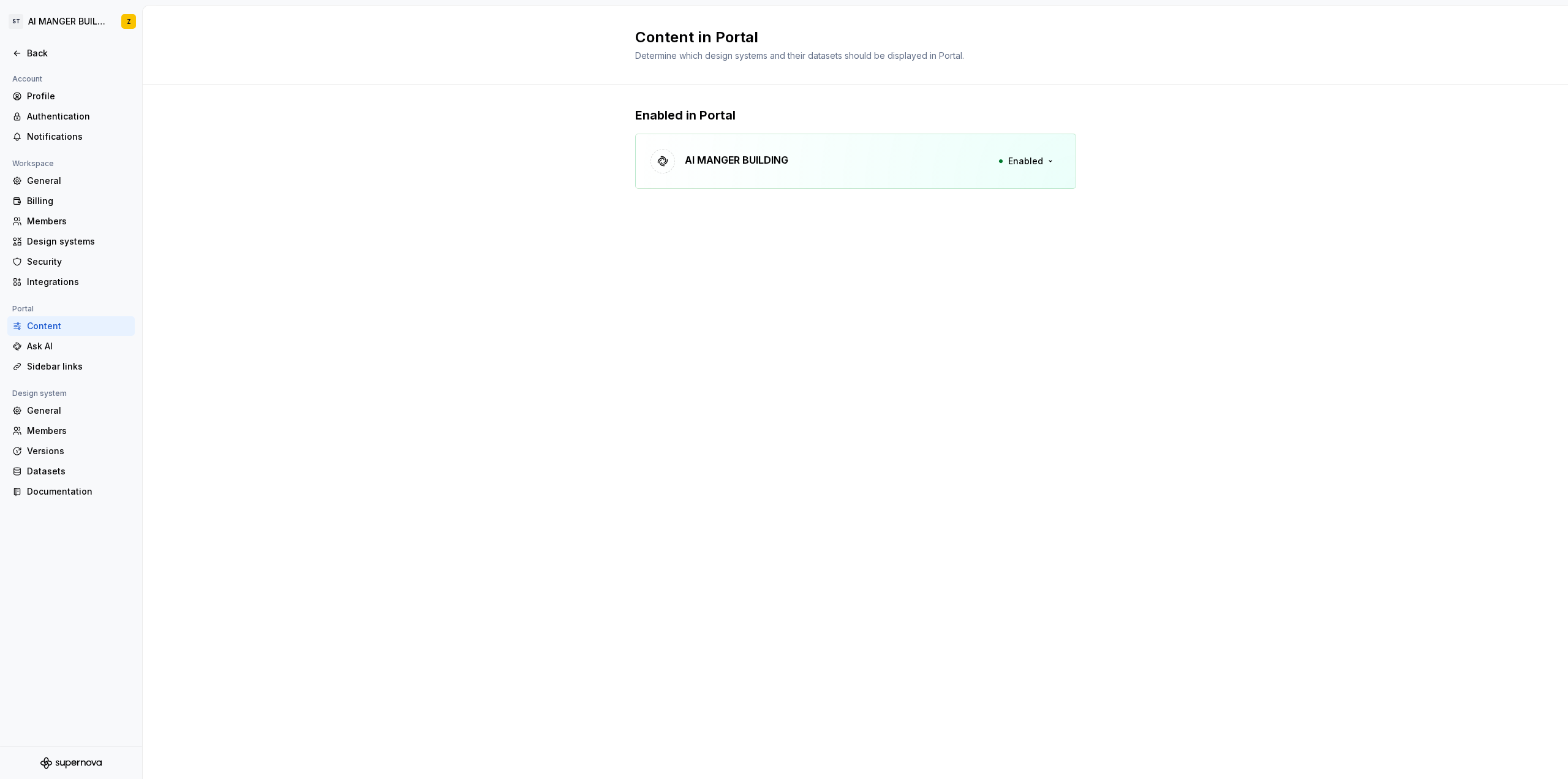
click at [708, 160] on p "AI MANGER BUILDING" at bounding box center [736, 160] width 104 height 15
drag, startPoint x: 198, startPoint y: 302, endPoint x: 181, endPoint y: 297, distance: 17.7
click at [181, 297] on div "Content in Portal Determine which design systems and their datasets should be d…" at bounding box center [855, 392] width 1426 height 773
click at [32, 52] on div "Back" at bounding box center [79, 53] width 103 height 12
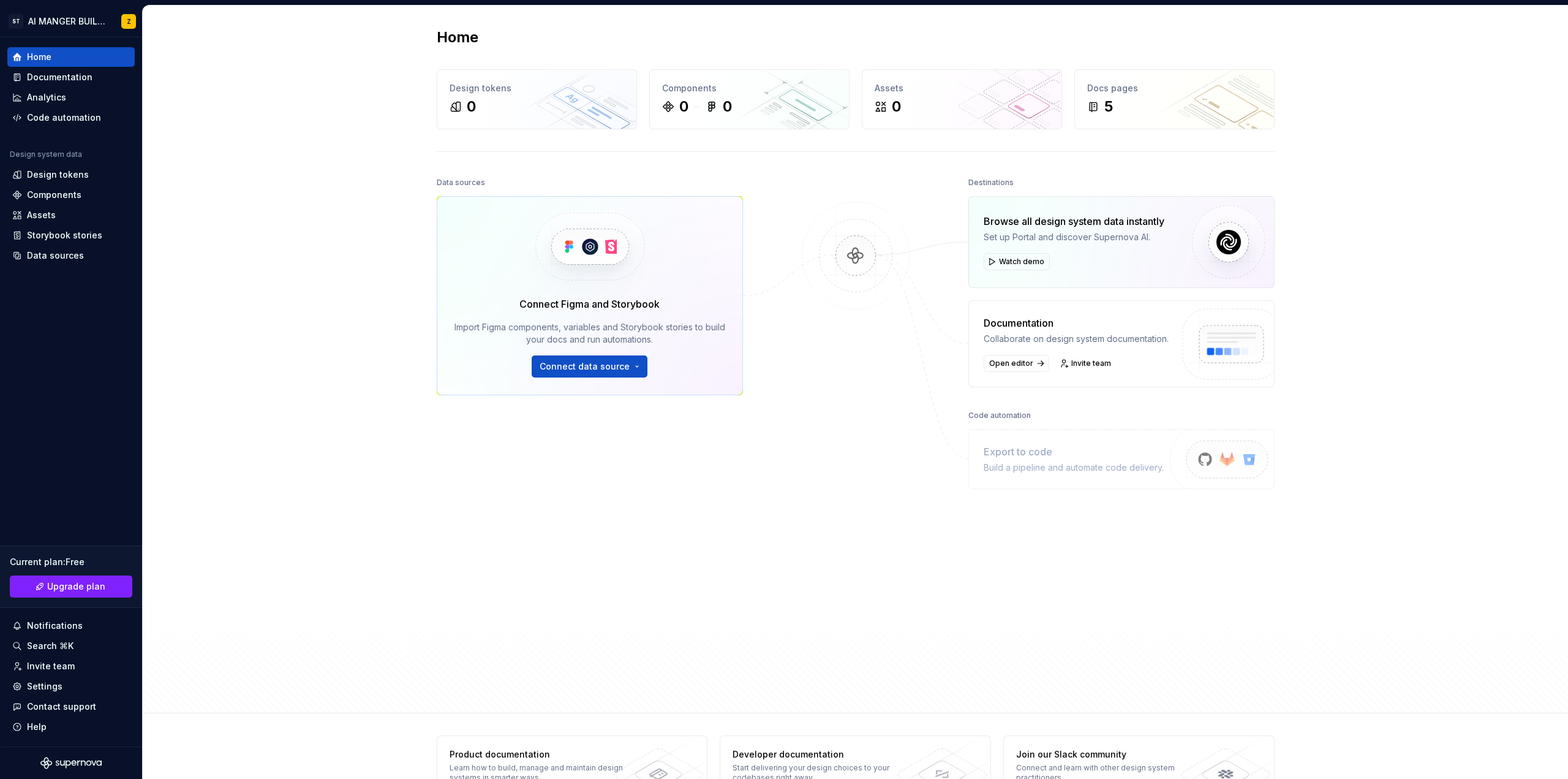
click at [874, 253] on img at bounding box center [856, 268] width 119 height 133
click at [686, 269] on div "Connect Figma and Storybook Import Figma components, variables and Storybook st…" at bounding box center [589, 295] width 306 height 199
click at [636, 368] on button "Connect data source" at bounding box center [589, 366] width 116 height 22
click at [813, 330] on img at bounding box center [856, 268] width 119 height 133
click at [1034, 454] on div "Export to code" at bounding box center [1073, 452] width 180 height 15
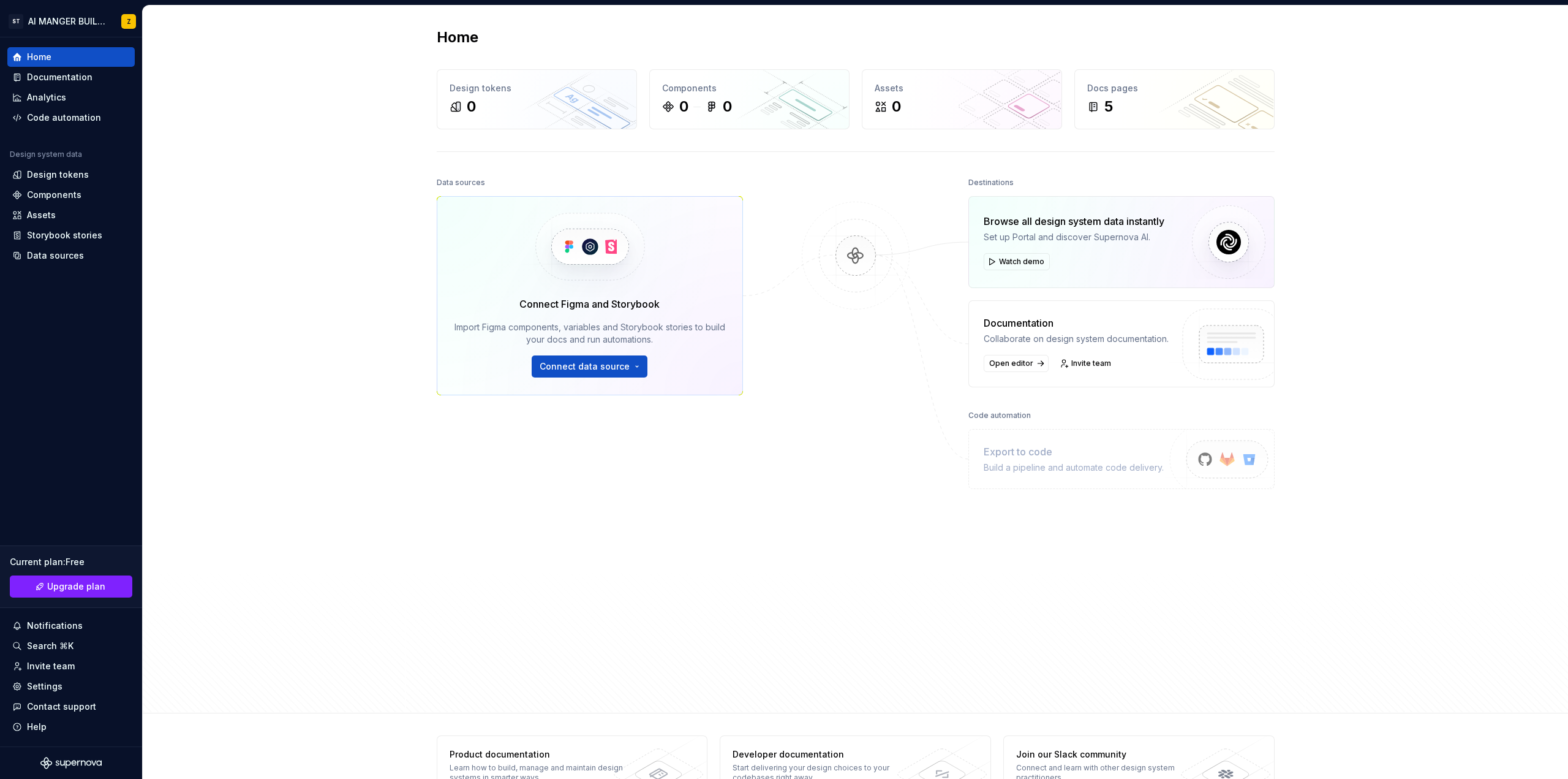
click at [1136, 452] on div "Export to code" at bounding box center [1073, 452] width 180 height 15
click at [984, 416] on div "Code automation" at bounding box center [999, 415] width 62 height 17
click at [1198, 458] on img at bounding box center [1222, 473] width 150 height 100
